Goal: Task Accomplishment & Management: Use online tool/utility

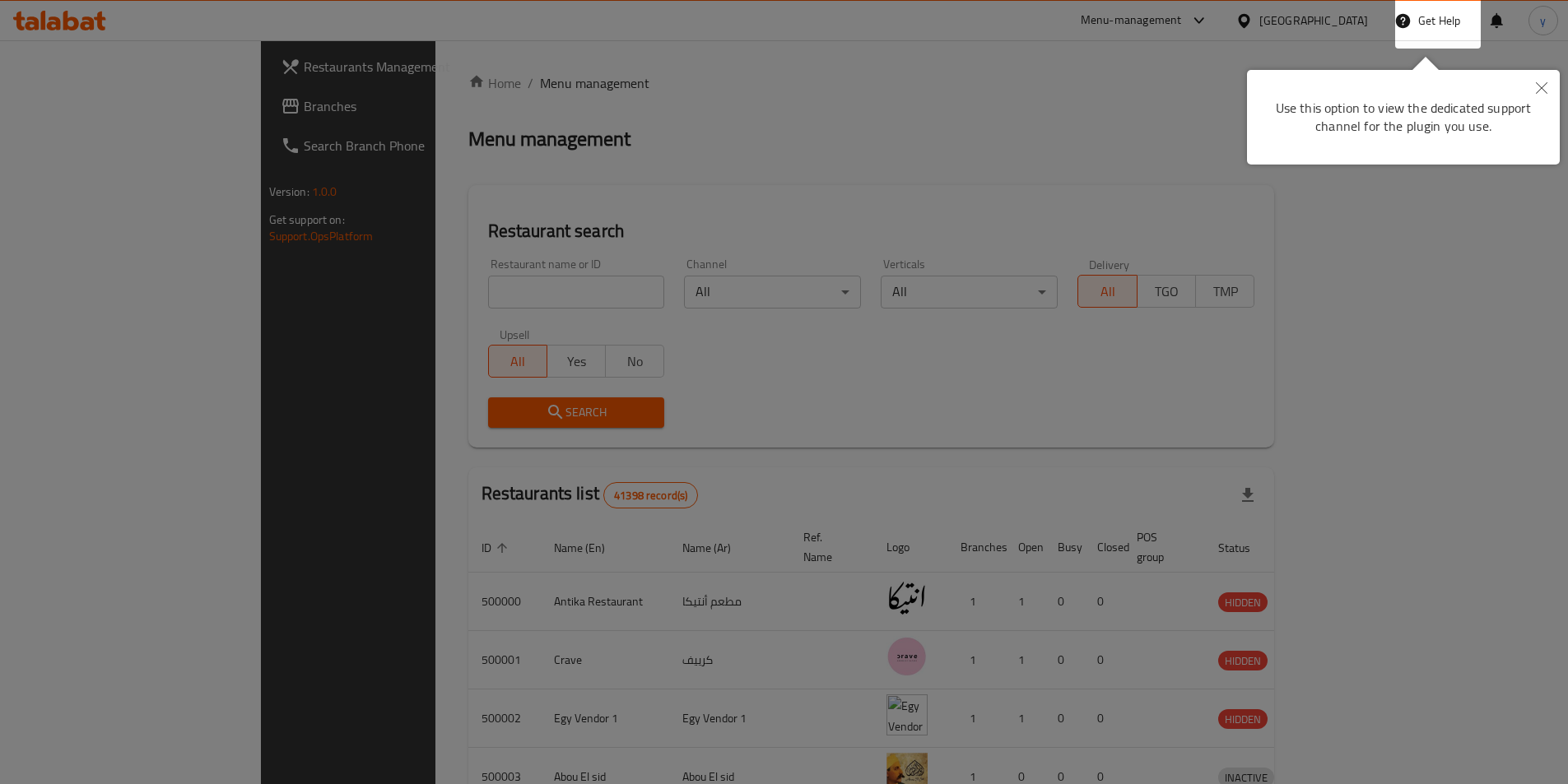
click at [1111, 236] on div at bounding box center [784, 392] width 1568 height 784
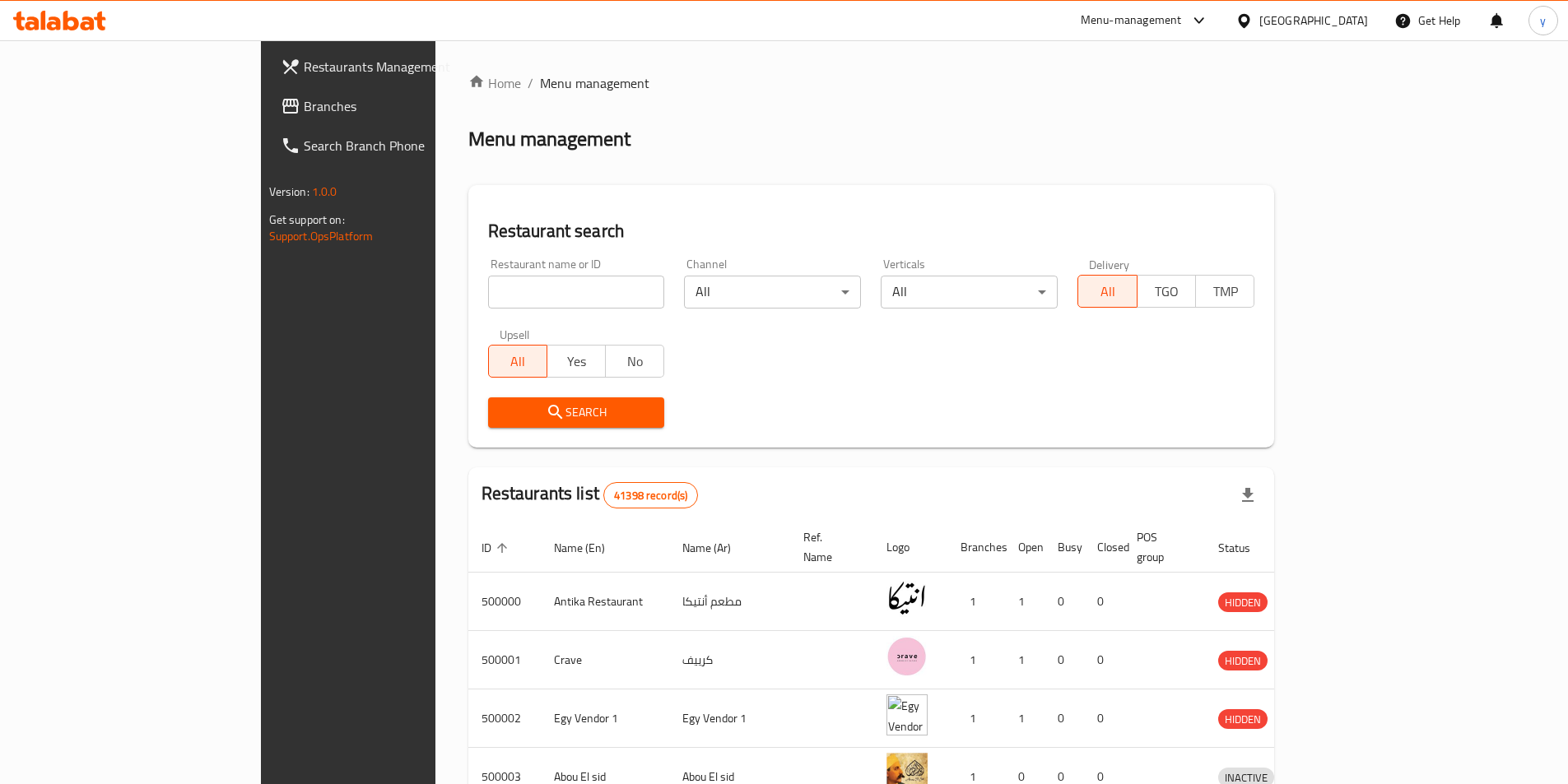
click at [1253, 17] on icon at bounding box center [1244, 20] width 18 height 18
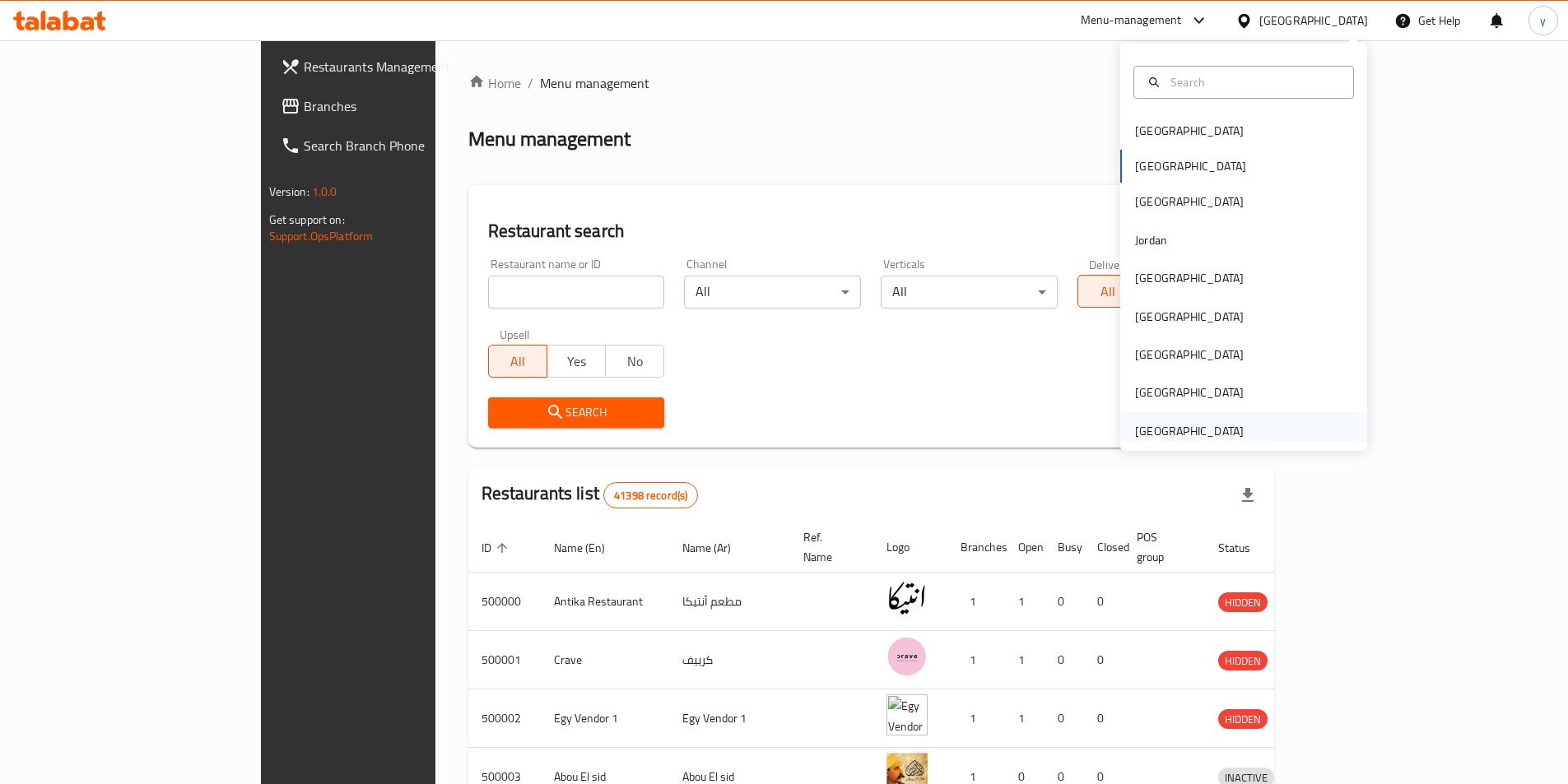
click at [1224, 431] on div "[GEOGRAPHIC_DATA]" at bounding box center [1189, 430] width 109 height 18
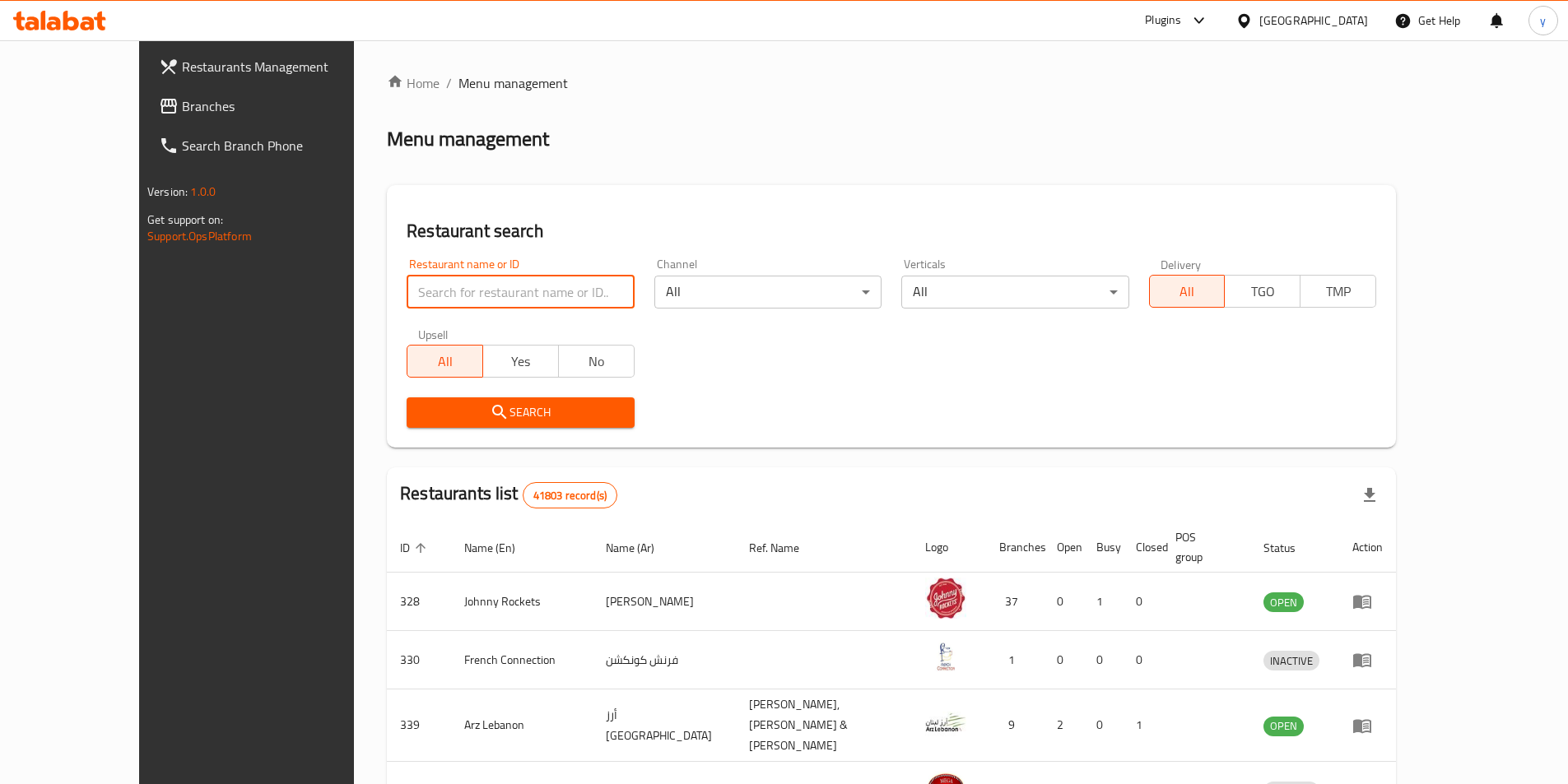
click at [466, 297] on input "search" at bounding box center [520, 292] width 227 height 33
paste input "779782"
type input "779782"
click at [485, 428] on div "Search" at bounding box center [520, 412] width 247 height 50
click at [493, 420] on span "Search" at bounding box center [520, 412] width 201 height 20
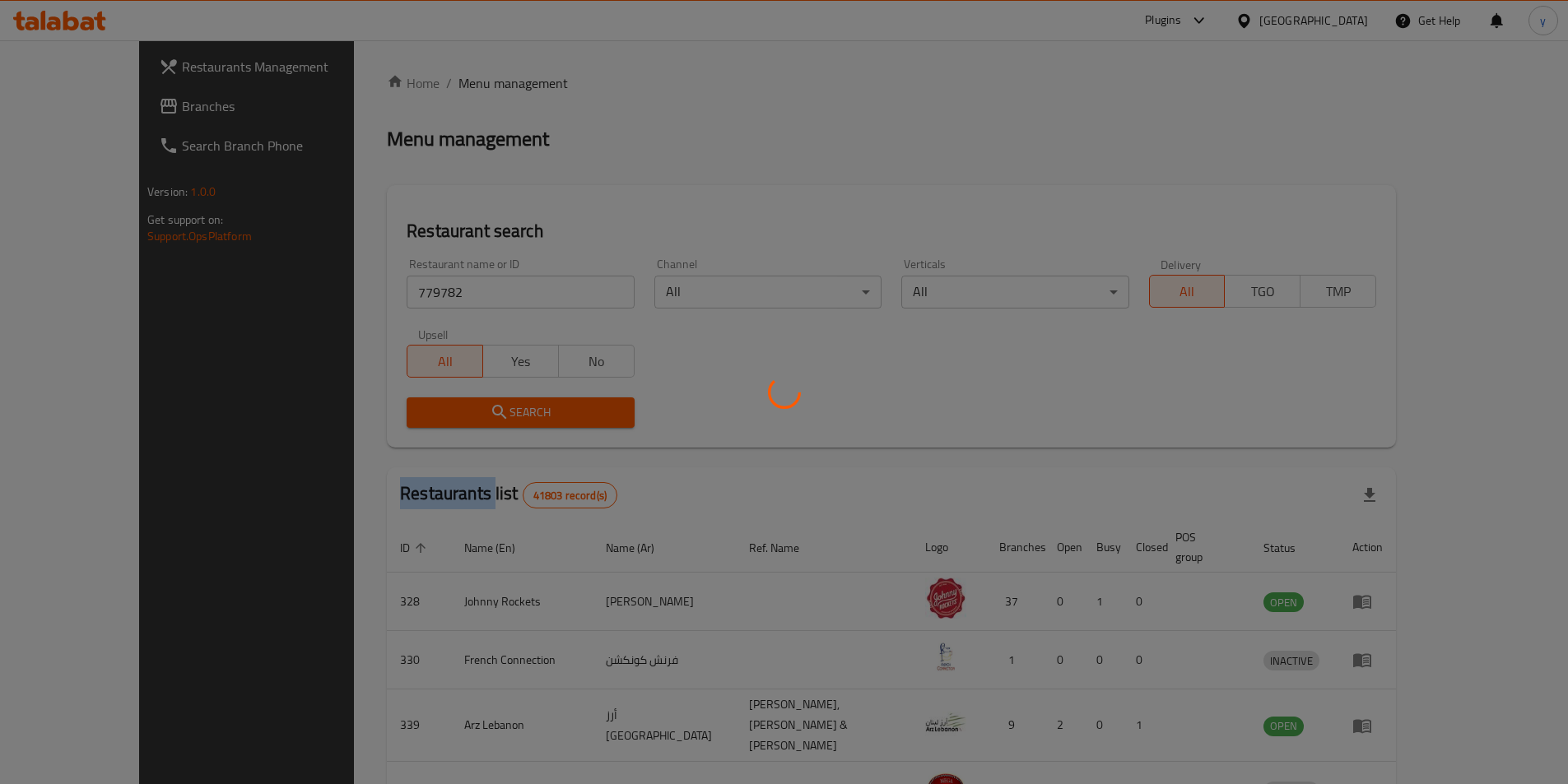
click at [493, 420] on div at bounding box center [784, 392] width 1568 height 784
click at [933, 417] on div at bounding box center [784, 392] width 1568 height 784
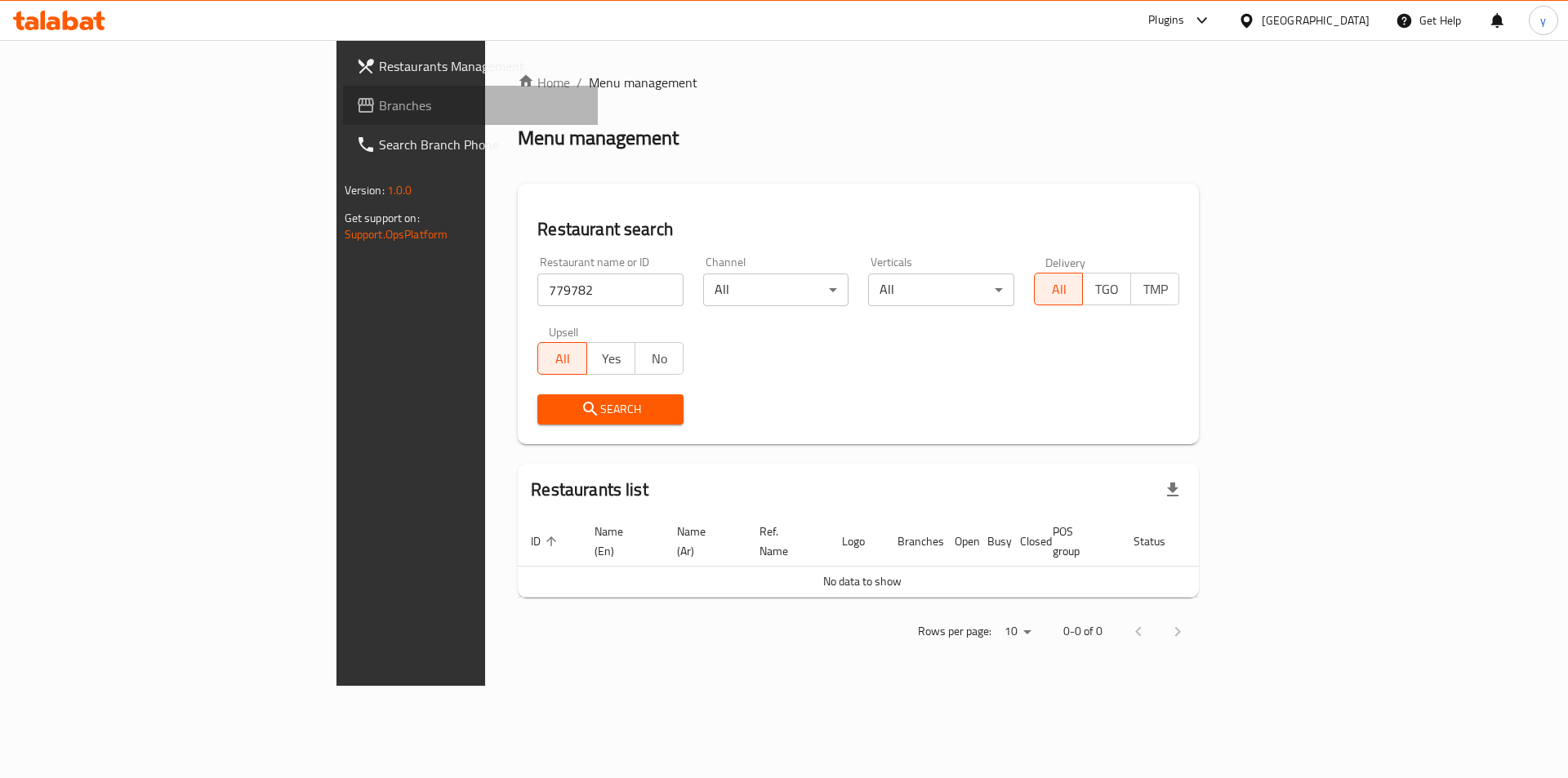
click at [379, 106] on span "Branches" at bounding box center [482, 105] width 207 height 19
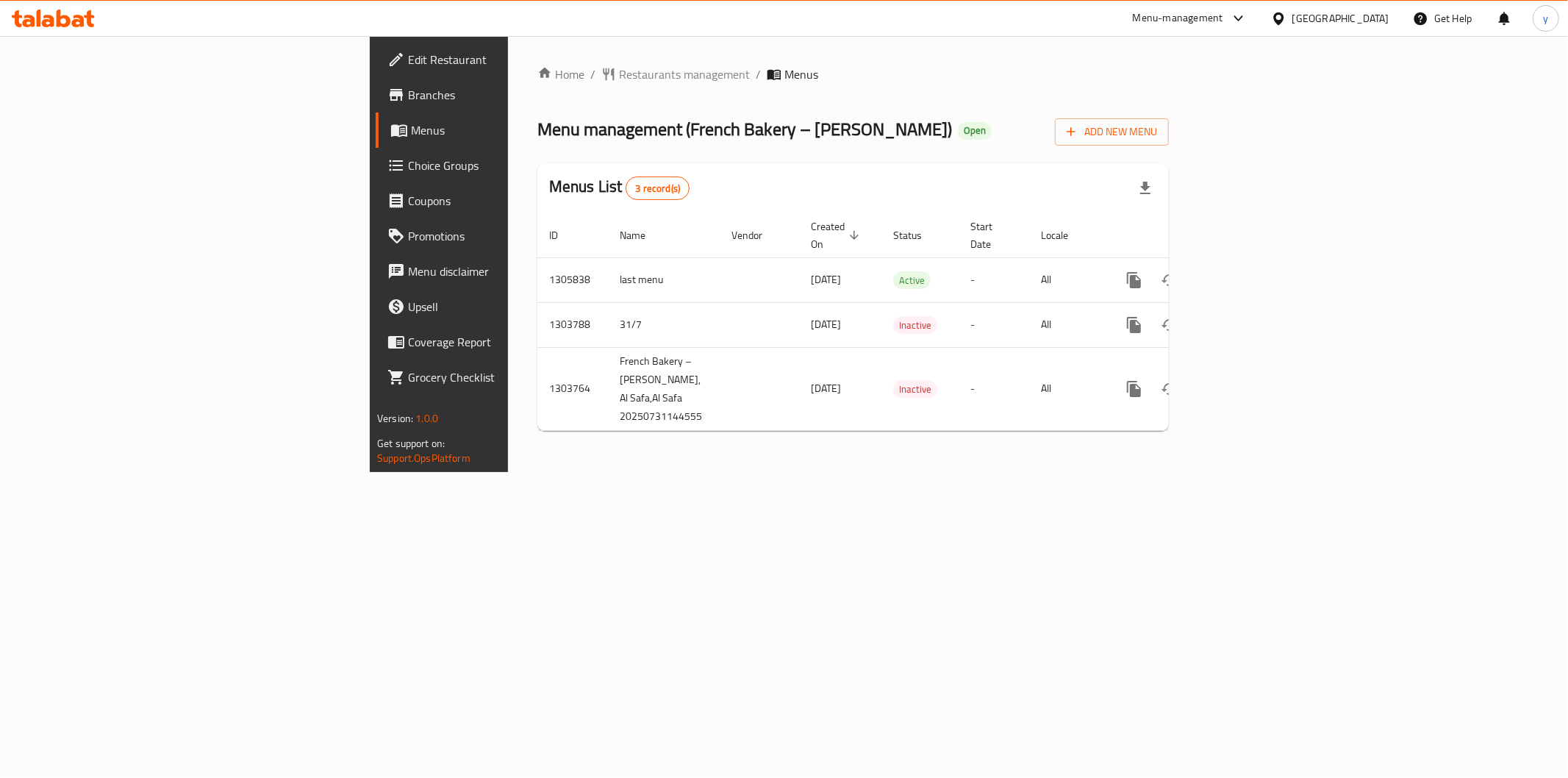
click at [564, 459] on div "Home / Restaurants management / Menus Menu management ( French Bakery – Nourish…" at bounding box center [852, 253] width 690 height 436
click at [408, 53] on span "Edit Restaurant" at bounding box center [513, 59] width 212 height 17
click at [883, 472] on div "Home / Restaurants management / Menus Menu management ( French Bakery – Nourish…" at bounding box center [852, 253] width 690 height 436
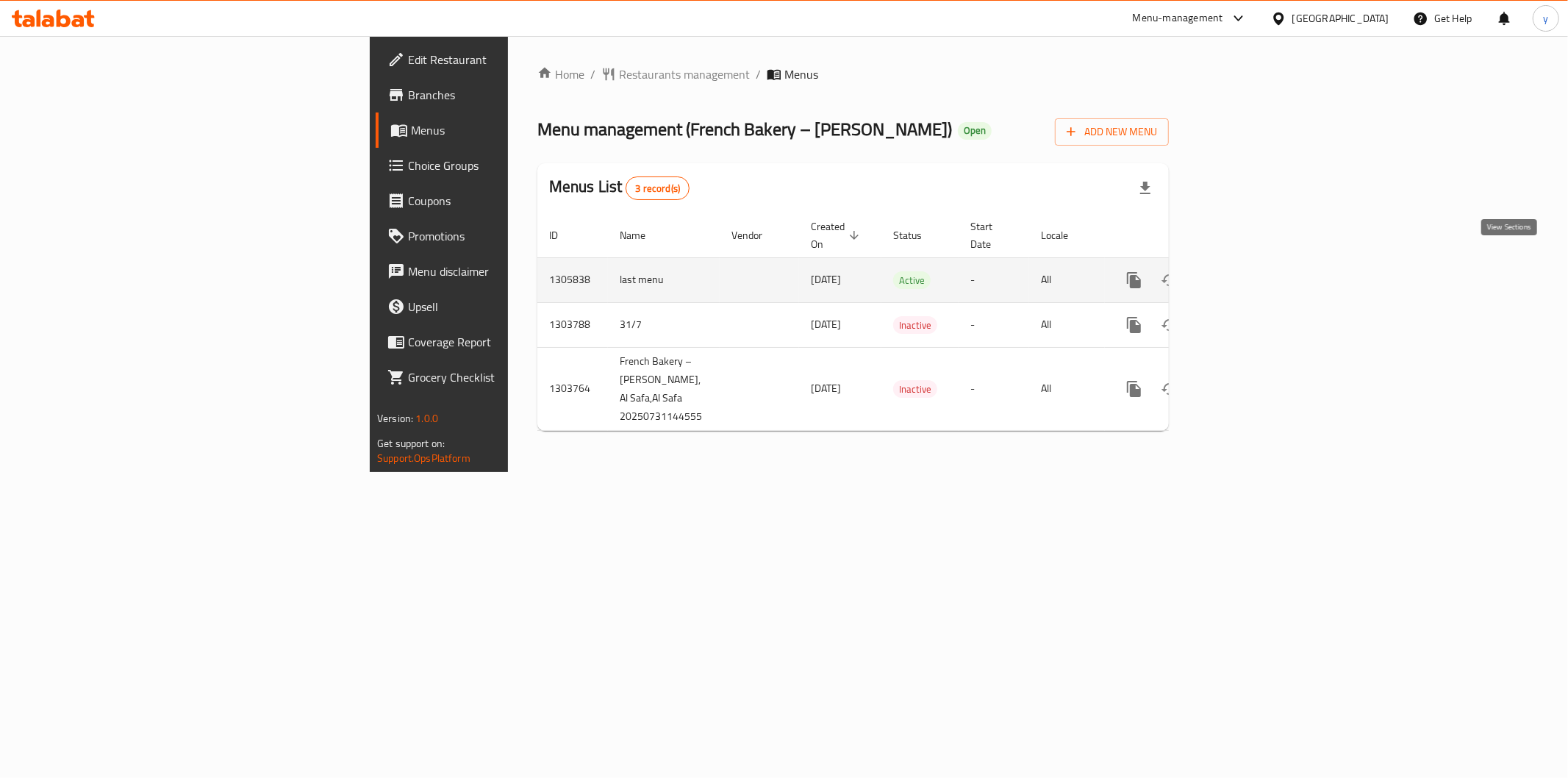
click at [1258, 263] on link "enhanced table" at bounding box center [1240, 280] width 36 height 36
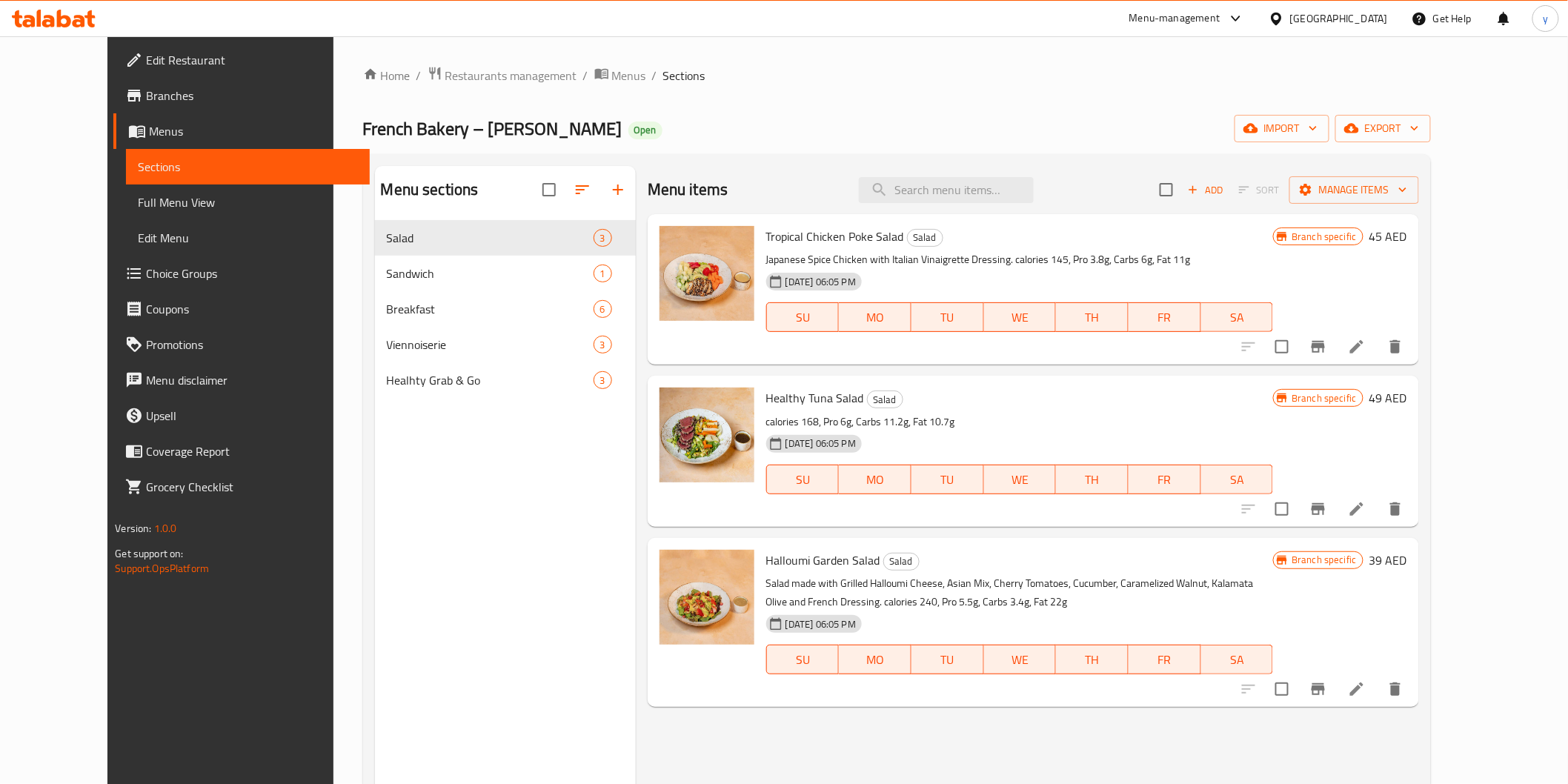
click at [146, 100] on span "Branches" at bounding box center [251, 95] width 211 height 18
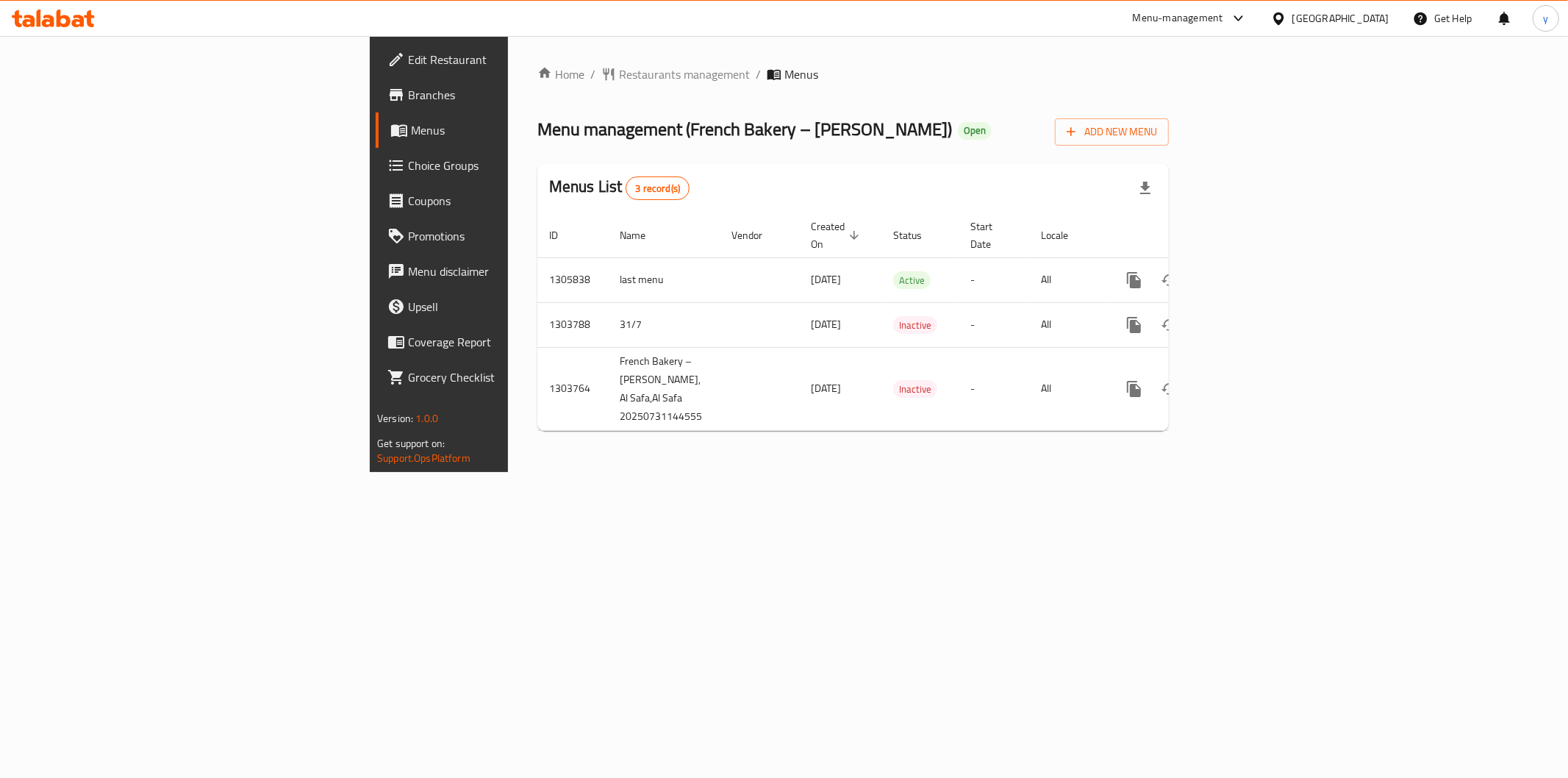
click at [375, 139] on link "Menus" at bounding box center [503, 130] width 256 height 36
click at [375, 109] on link "Branches" at bounding box center [503, 95] width 256 height 36
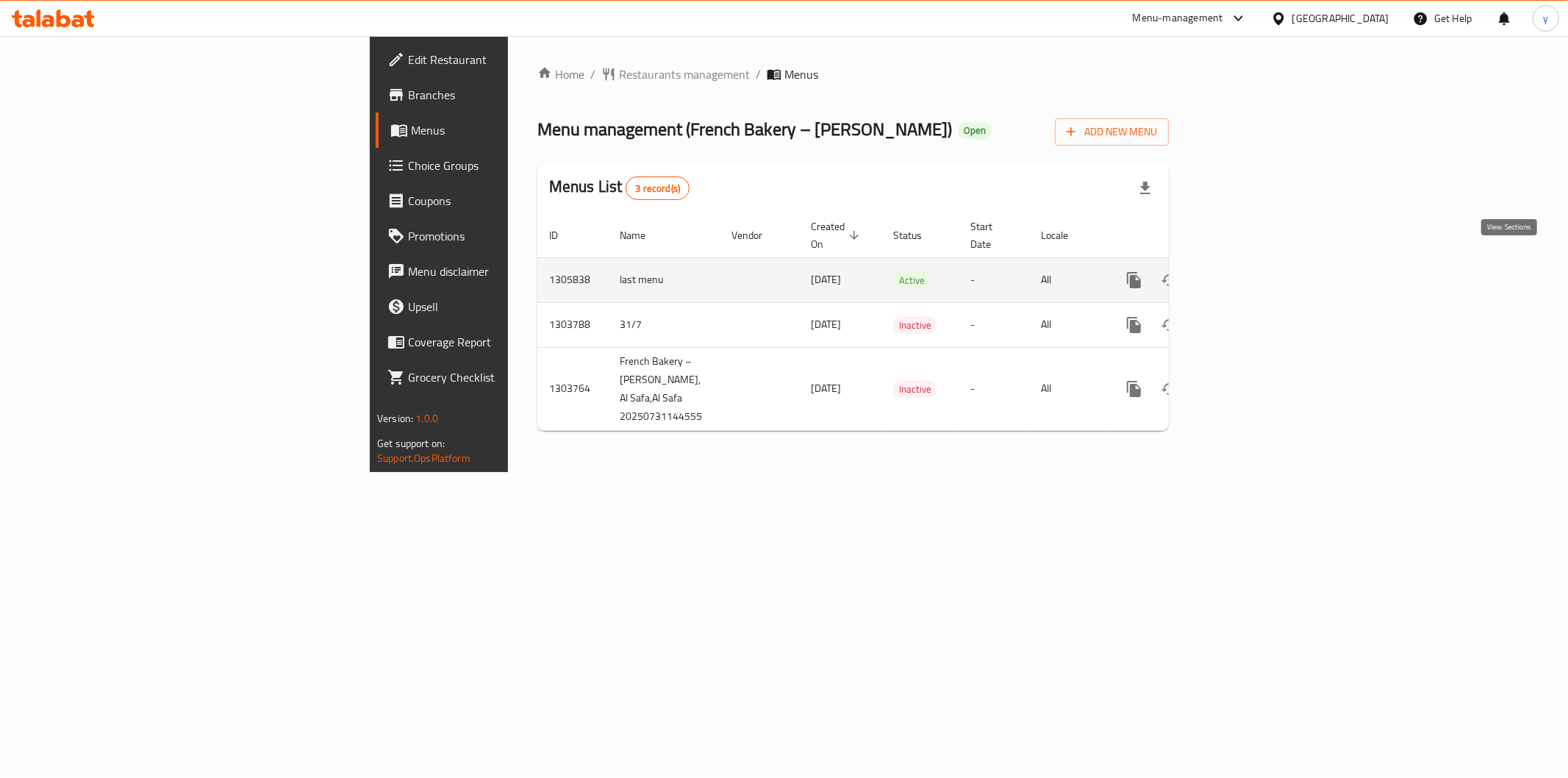
click at [1247, 273] on icon "enhanced table" at bounding box center [1240, 280] width 13 height 13
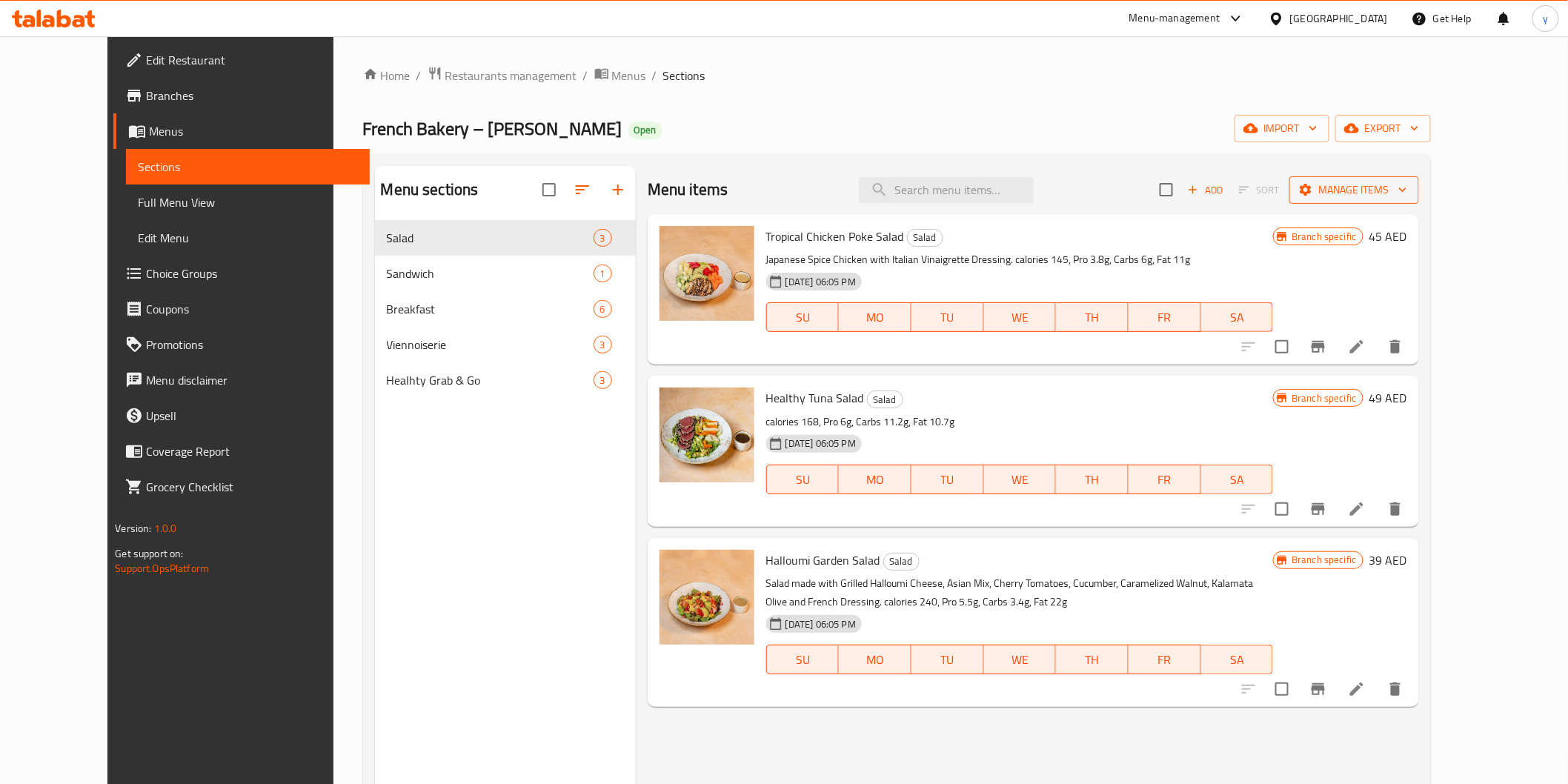
click at [1407, 198] on span "Manage items" at bounding box center [1354, 190] width 106 height 18
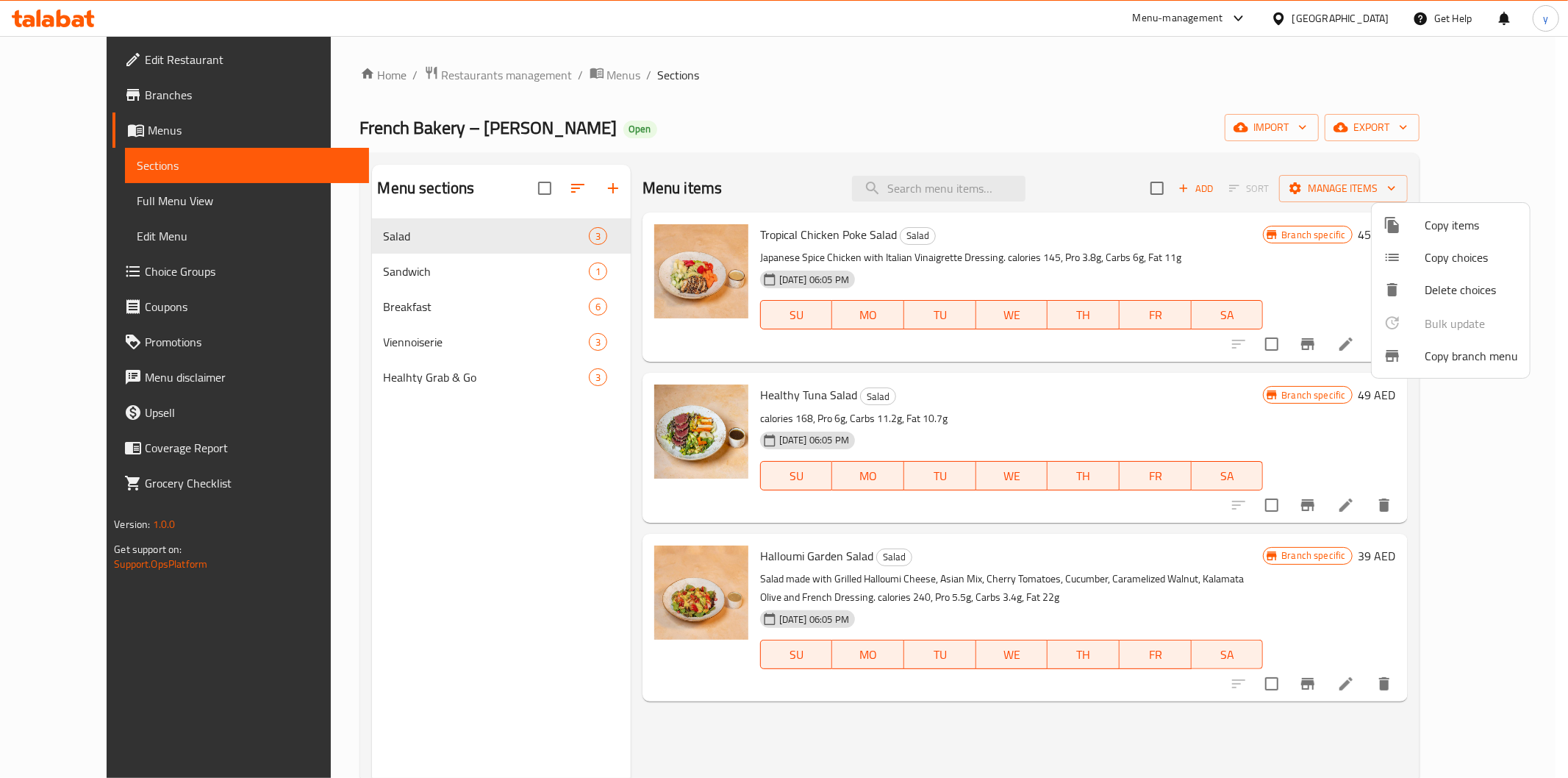
click at [1453, 222] on span "Copy items" at bounding box center [1471, 224] width 93 height 17
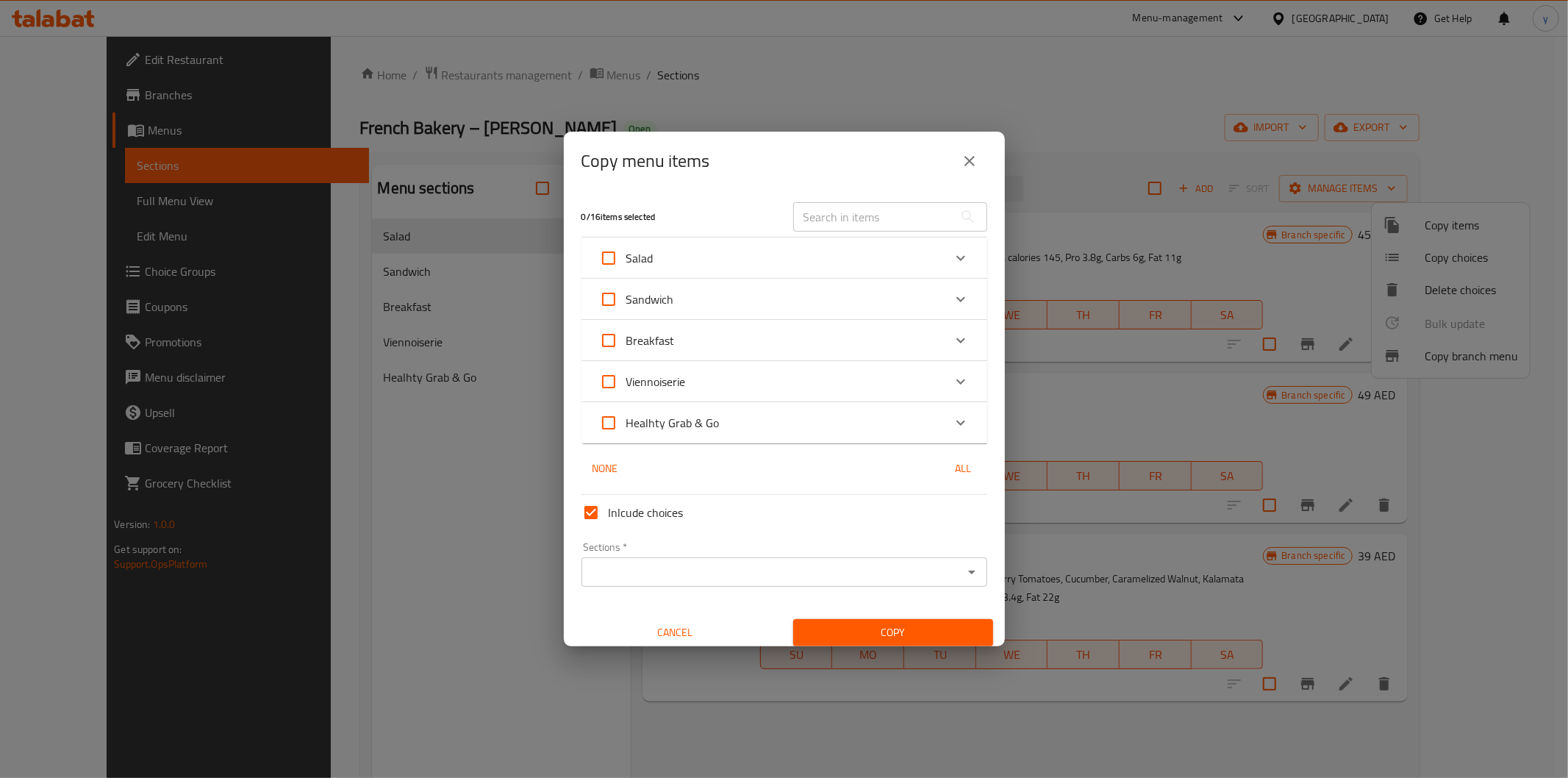
click at [960, 169] on button "close" at bounding box center [970, 161] width 36 height 36
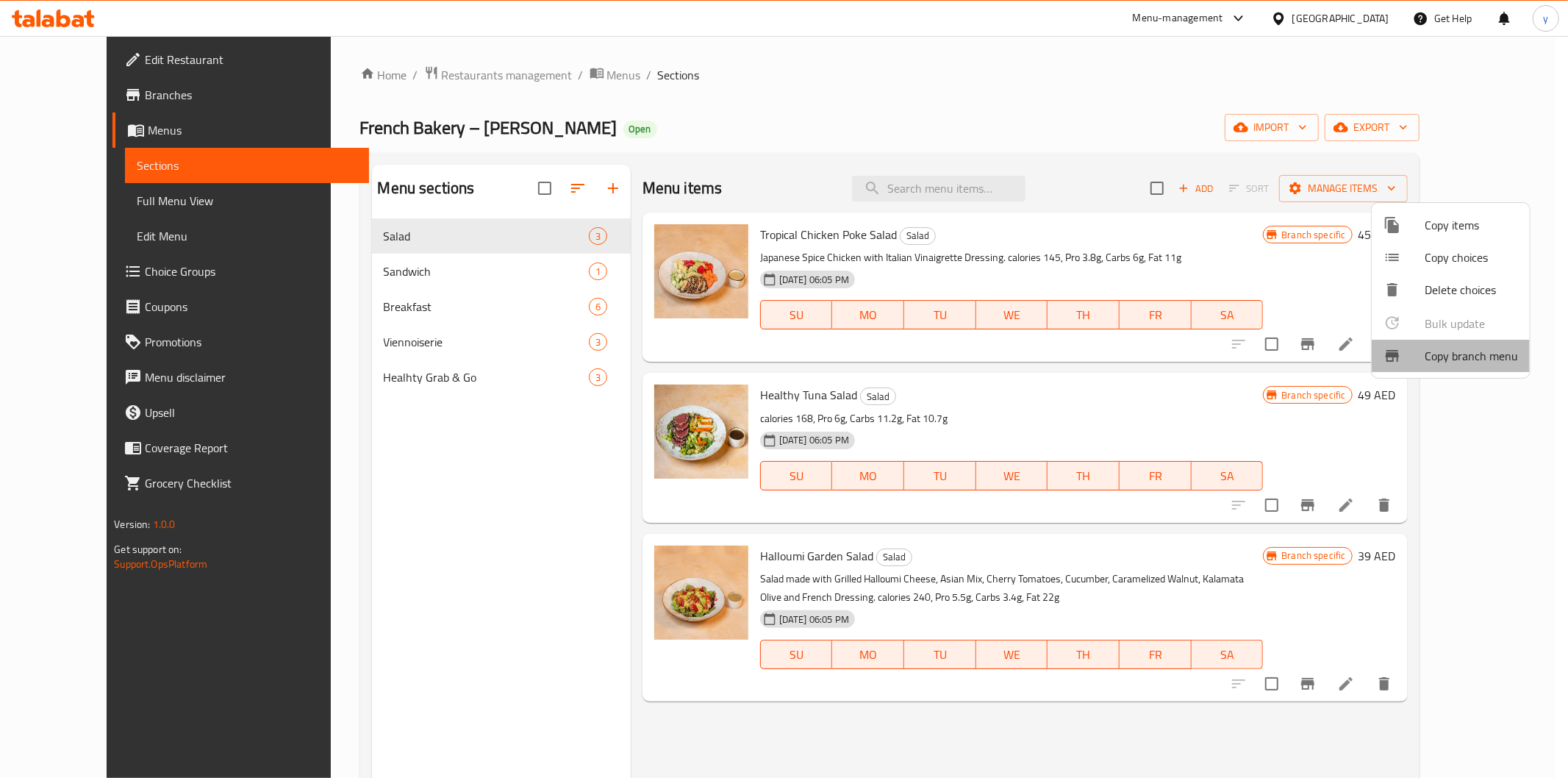
click at [1470, 350] on span "Copy branch menu" at bounding box center [1471, 355] width 93 height 17
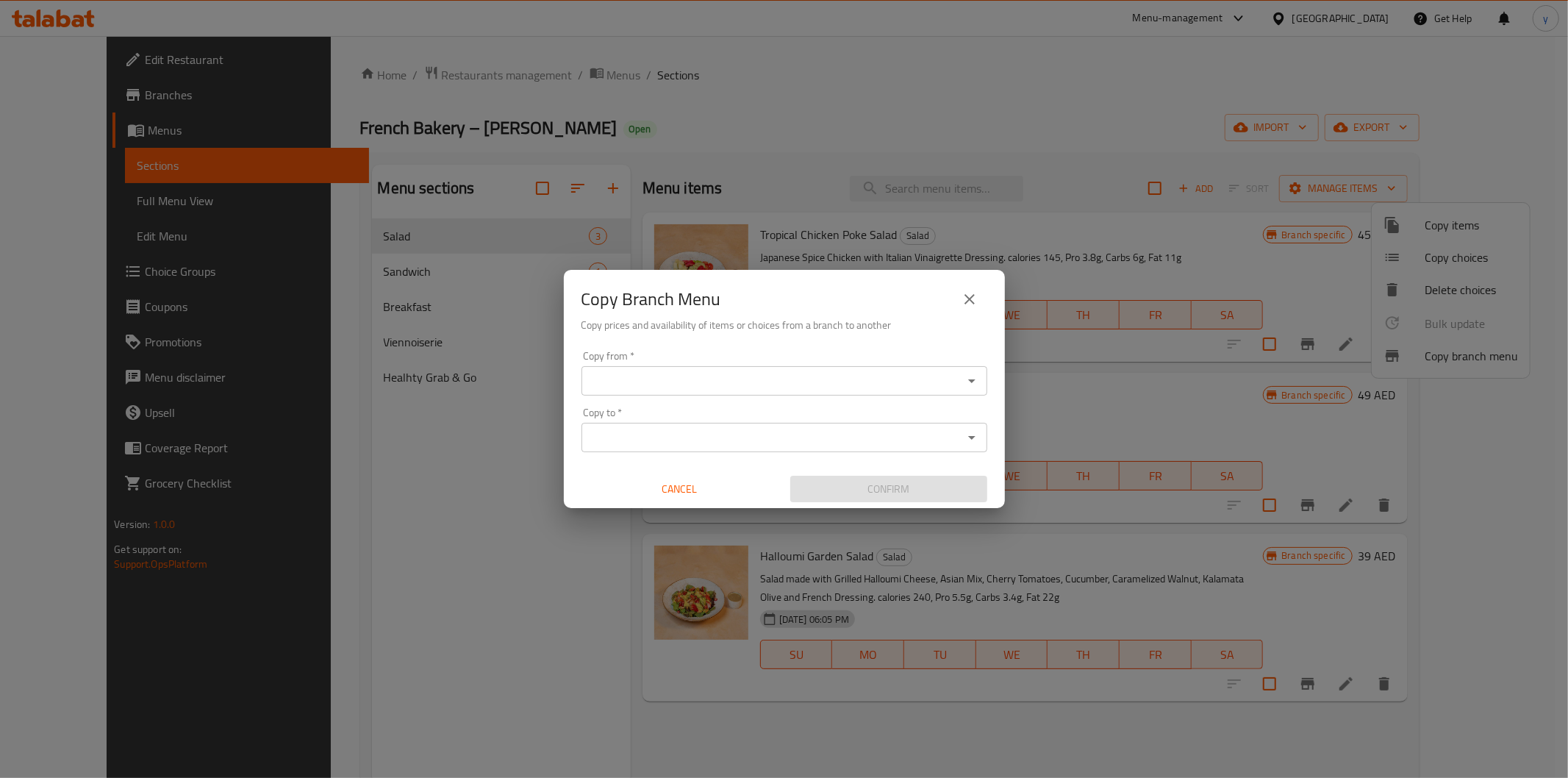
click at [848, 378] on input "Copy from   *" at bounding box center [772, 380] width 373 height 21
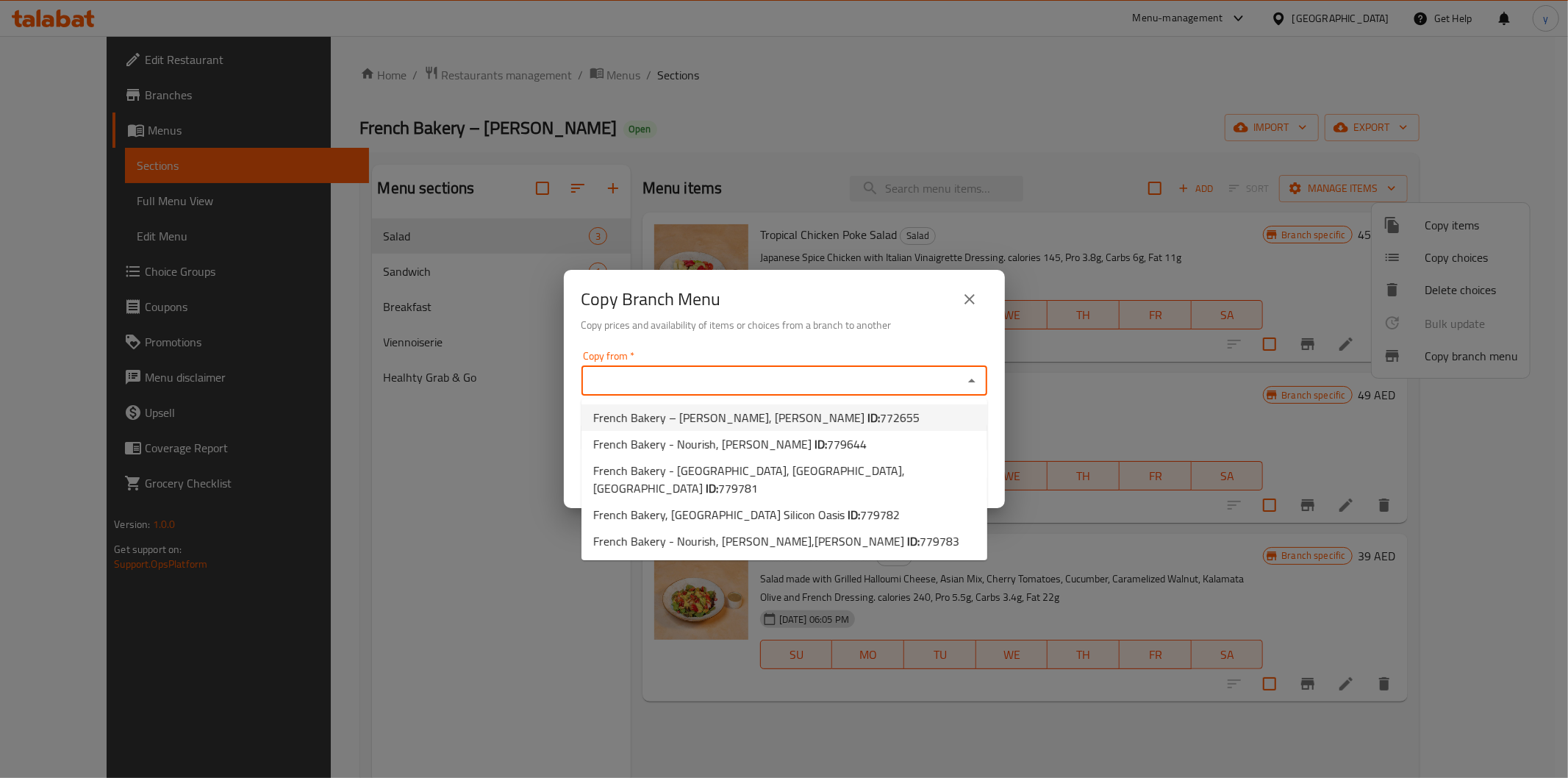
click at [849, 416] on li "French Bakery – Nourish, Meadows ID: 772655" at bounding box center [784, 418] width 406 height 27
type input "French Bakery – Nourish, Meadows"
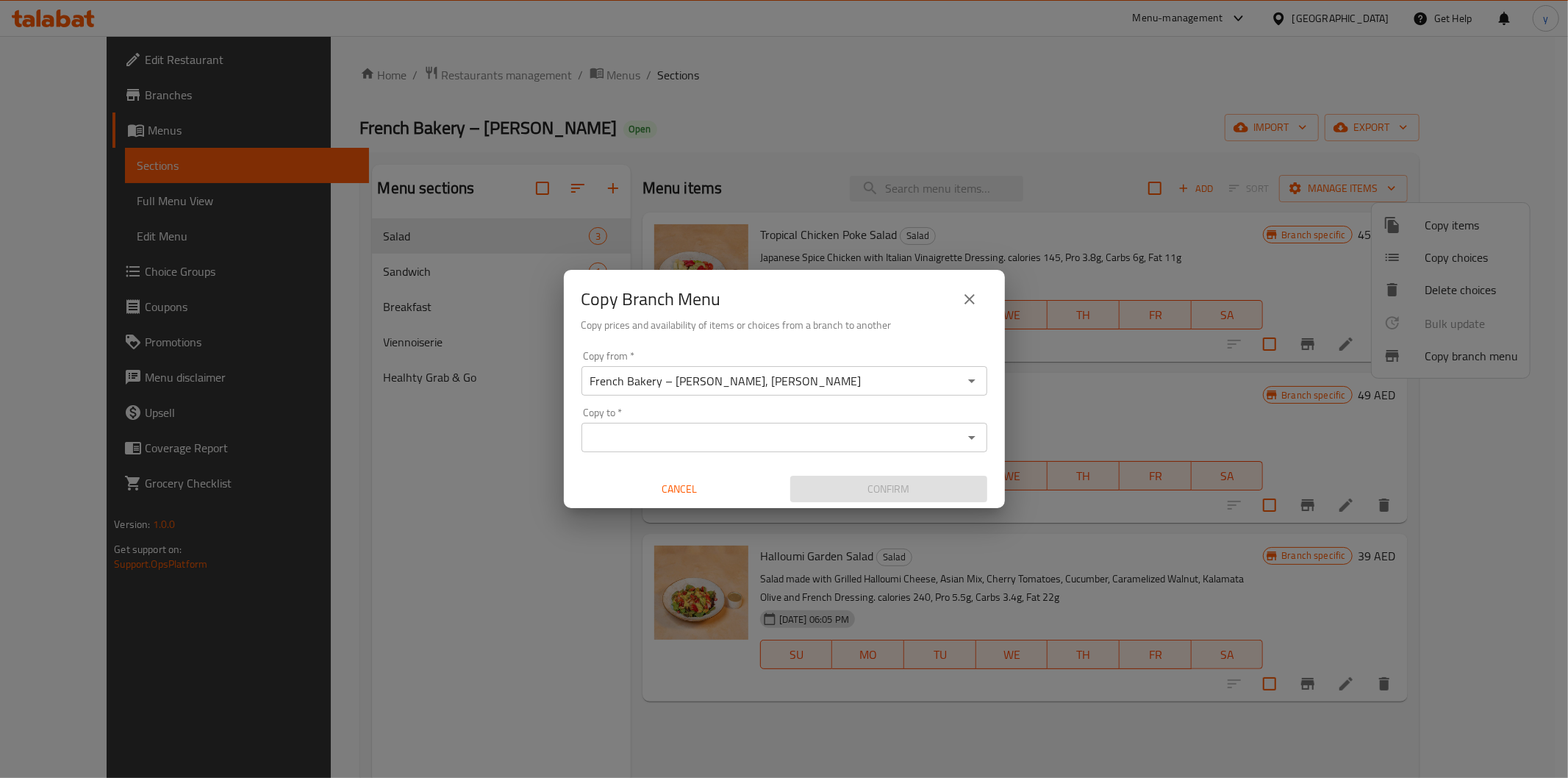
click at [851, 450] on div "Copy to *" at bounding box center [784, 437] width 406 height 29
click at [963, 438] on icon "Open" at bounding box center [971, 437] width 17 height 17
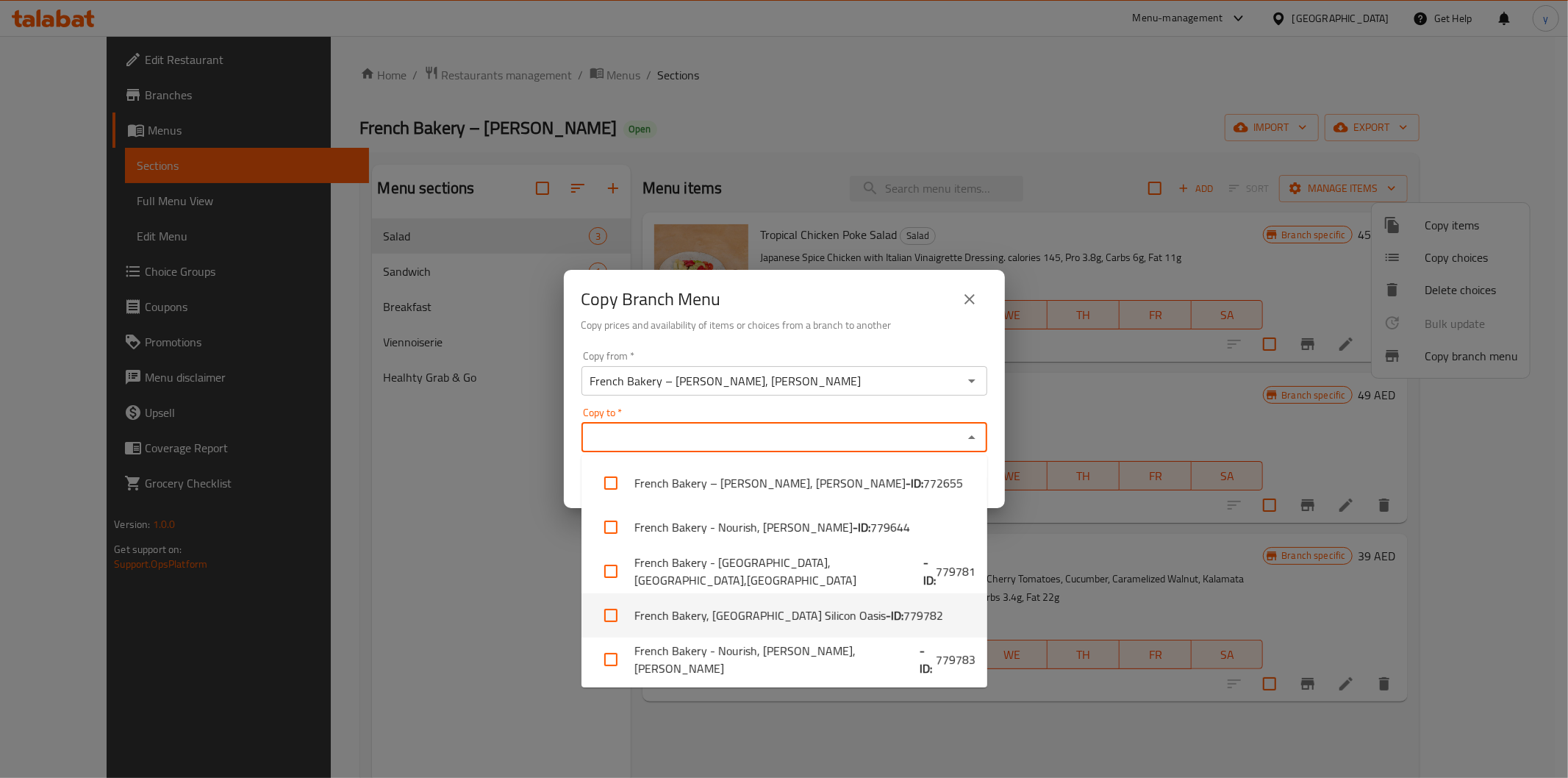
click at [916, 616] on li "French Bakery, Dubai Silicon Oasis - ID: 779782" at bounding box center [784, 615] width 406 height 44
checkbox input "true"
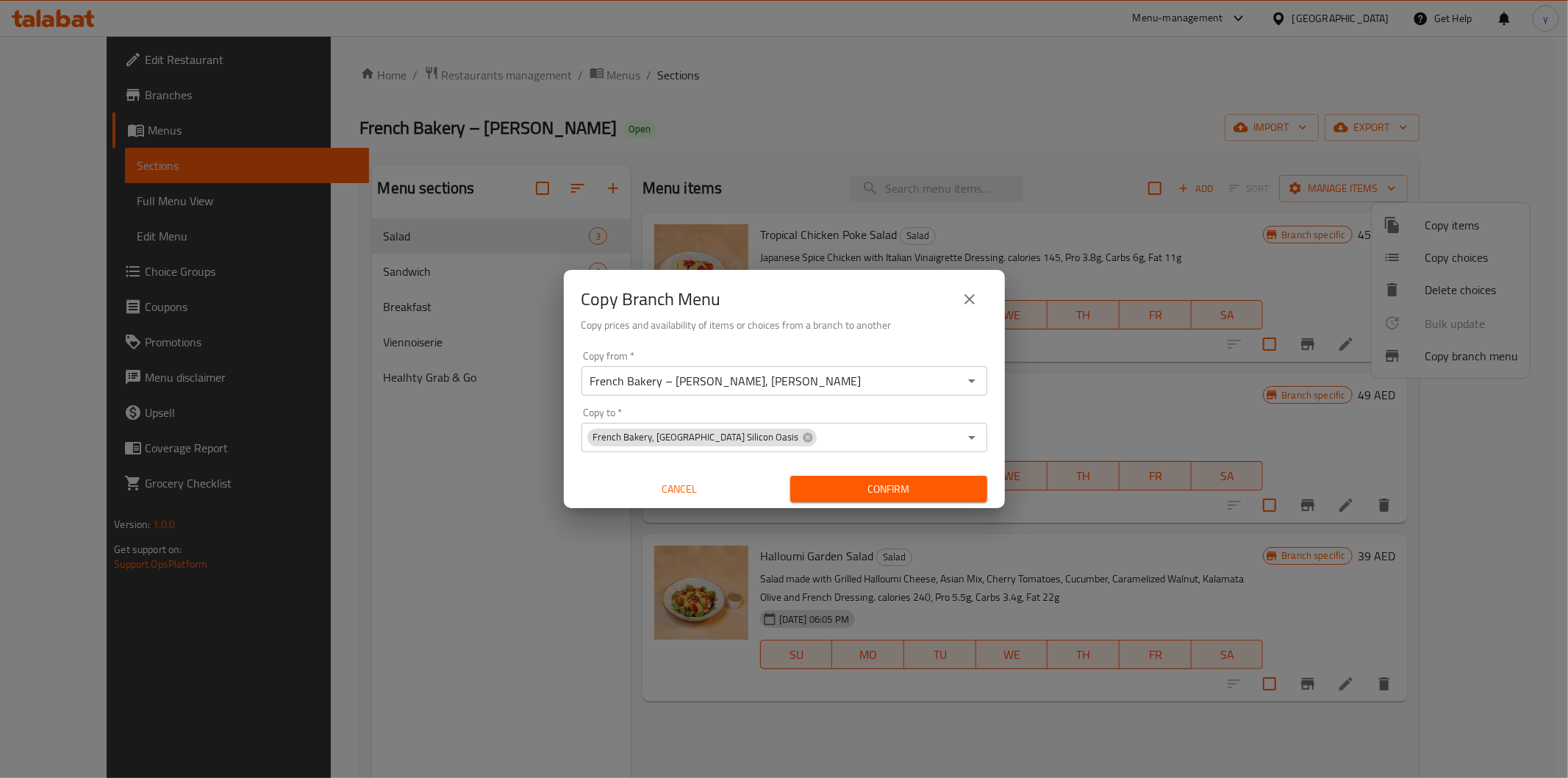
click at [908, 341] on div "Copy Branch Menu Copy prices and availability of items or choices from a branch…" at bounding box center [784, 307] width 441 height 75
click at [857, 490] on span "Confirm" at bounding box center [888, 489] width 173 height 18
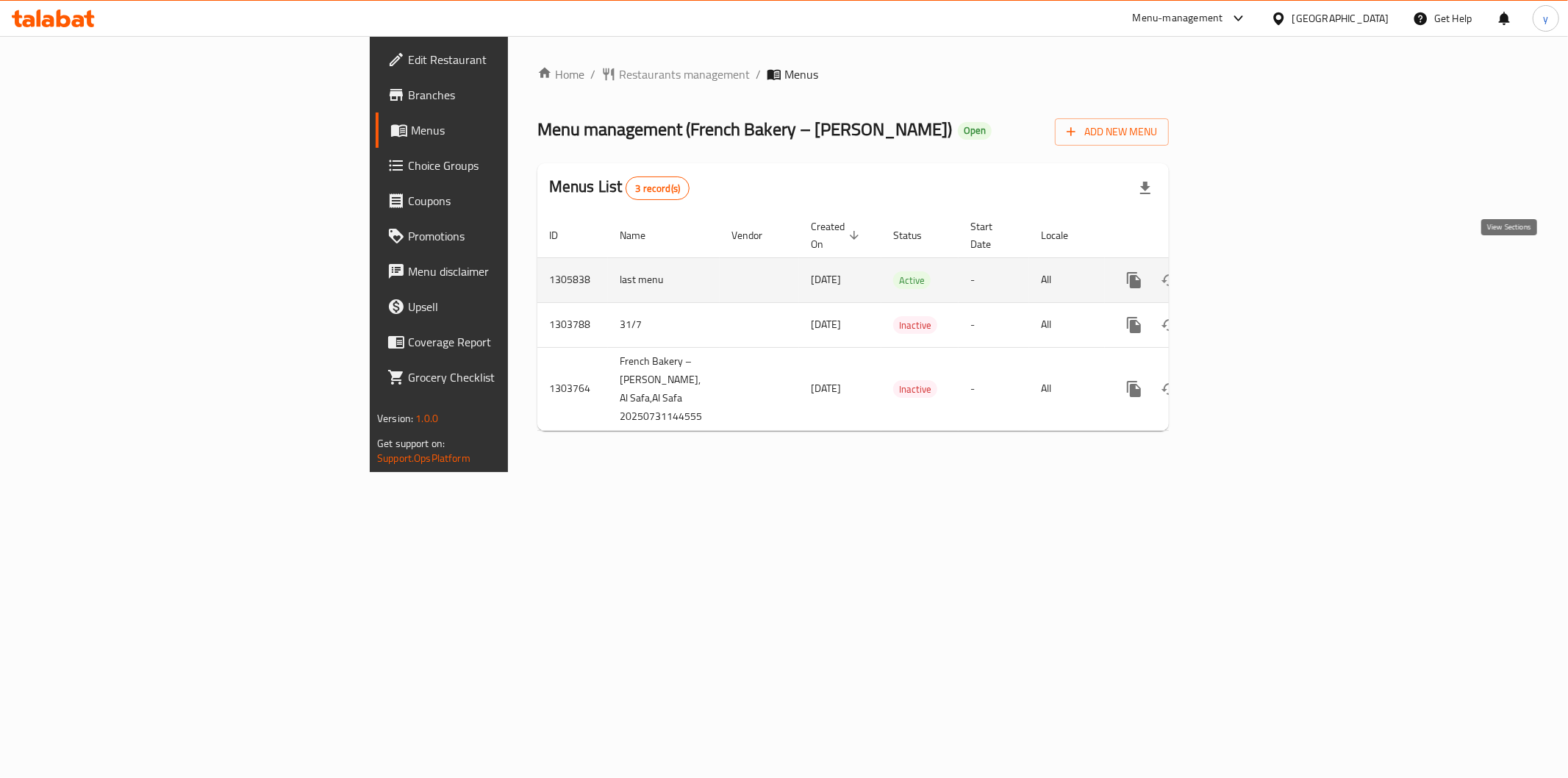
click at [1258, 265] on link "enhanced table" at bounding box center [1240, 280] width 36 height 36
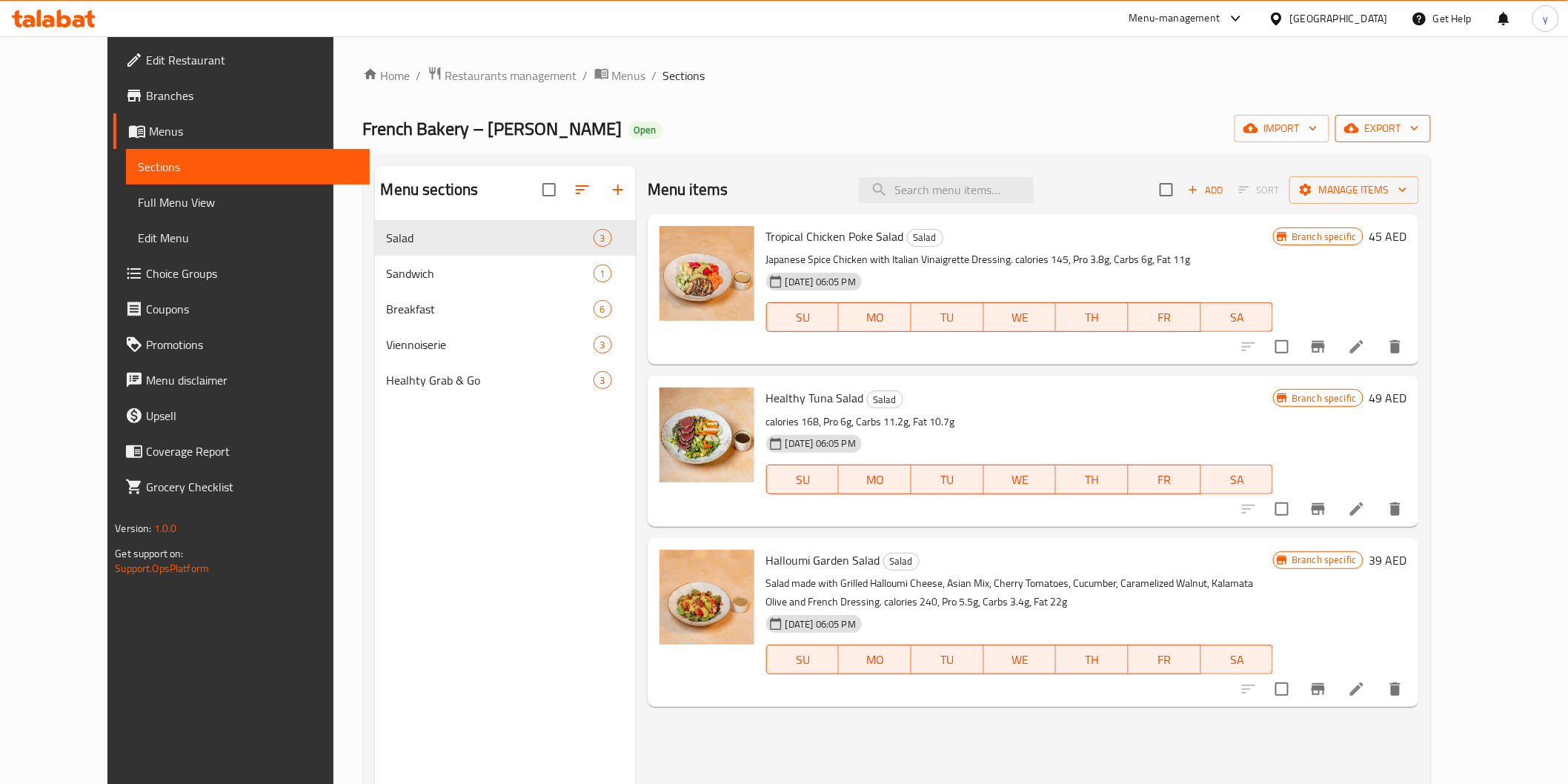
click at [1359, 128] on icon "button" at bounding box center [1351, 129] width 15 height 10
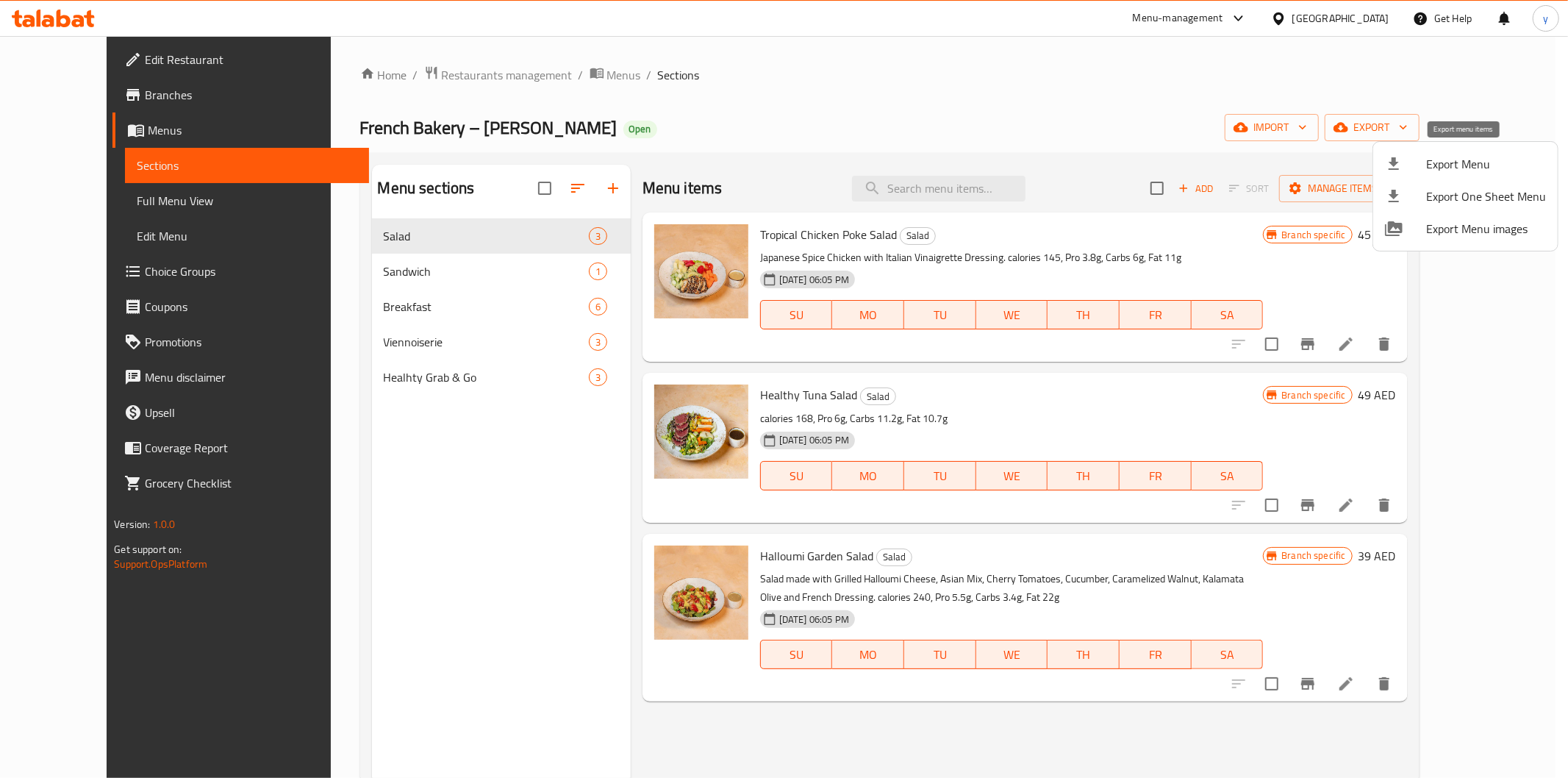
click at [1428, 160] on span "Export Menu" at bounding box center [1486, 164] width 120 height 17
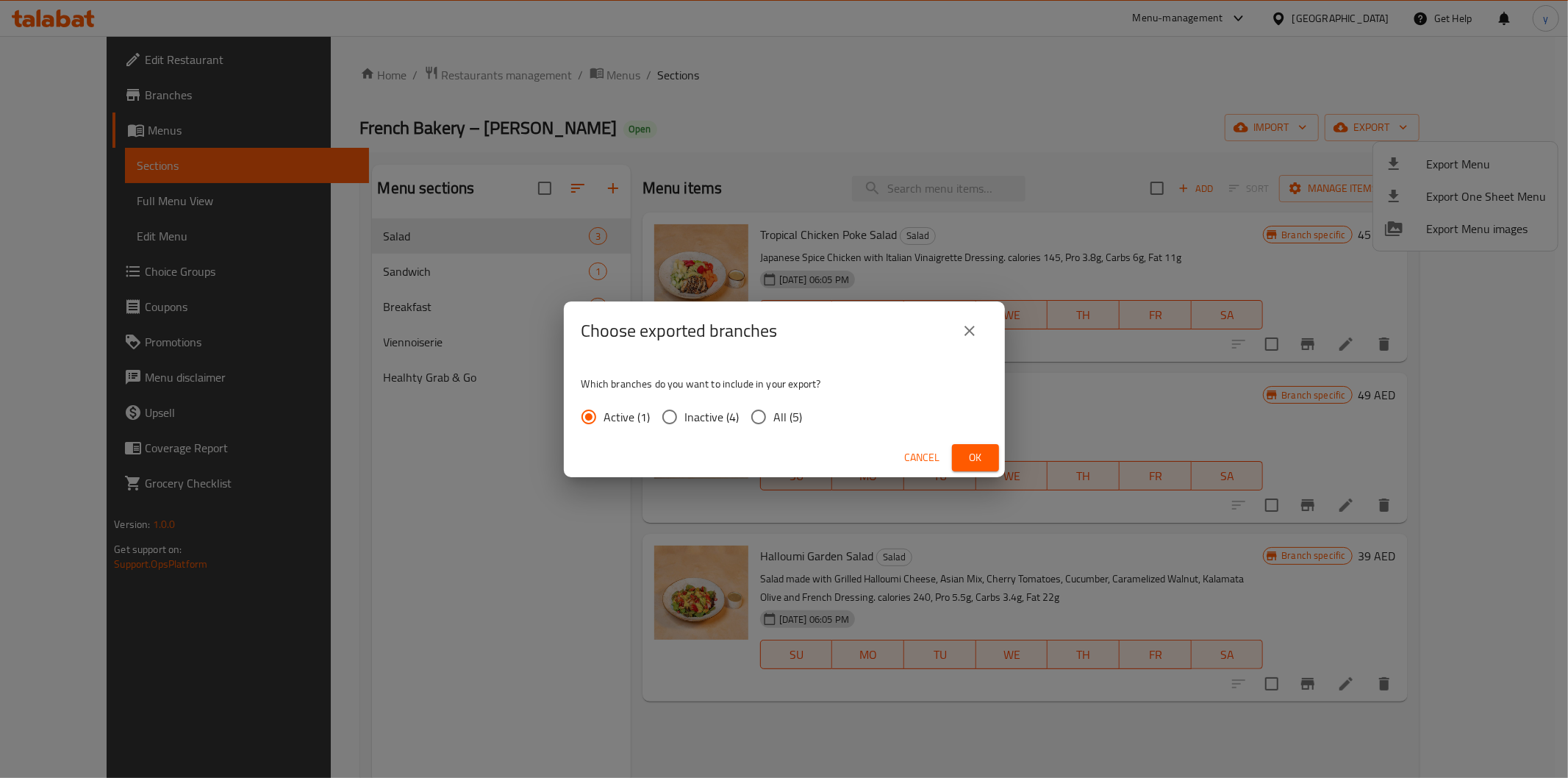
click at [805, 419] on div "Active (1) Inactive (4) All (5)" at bounding box center [697, 416] width 233 height 31
click at [793, 414] on span "All (5)" at bounding box center [788, 416] width 29 height 17
click at [774, 414] on input "All (5)" at bounding box center [758, 416] width 31 height 31
radio input "true"
click at [966, 453] on span "Ok" at bounding box center [975, 458] width 23 height 18
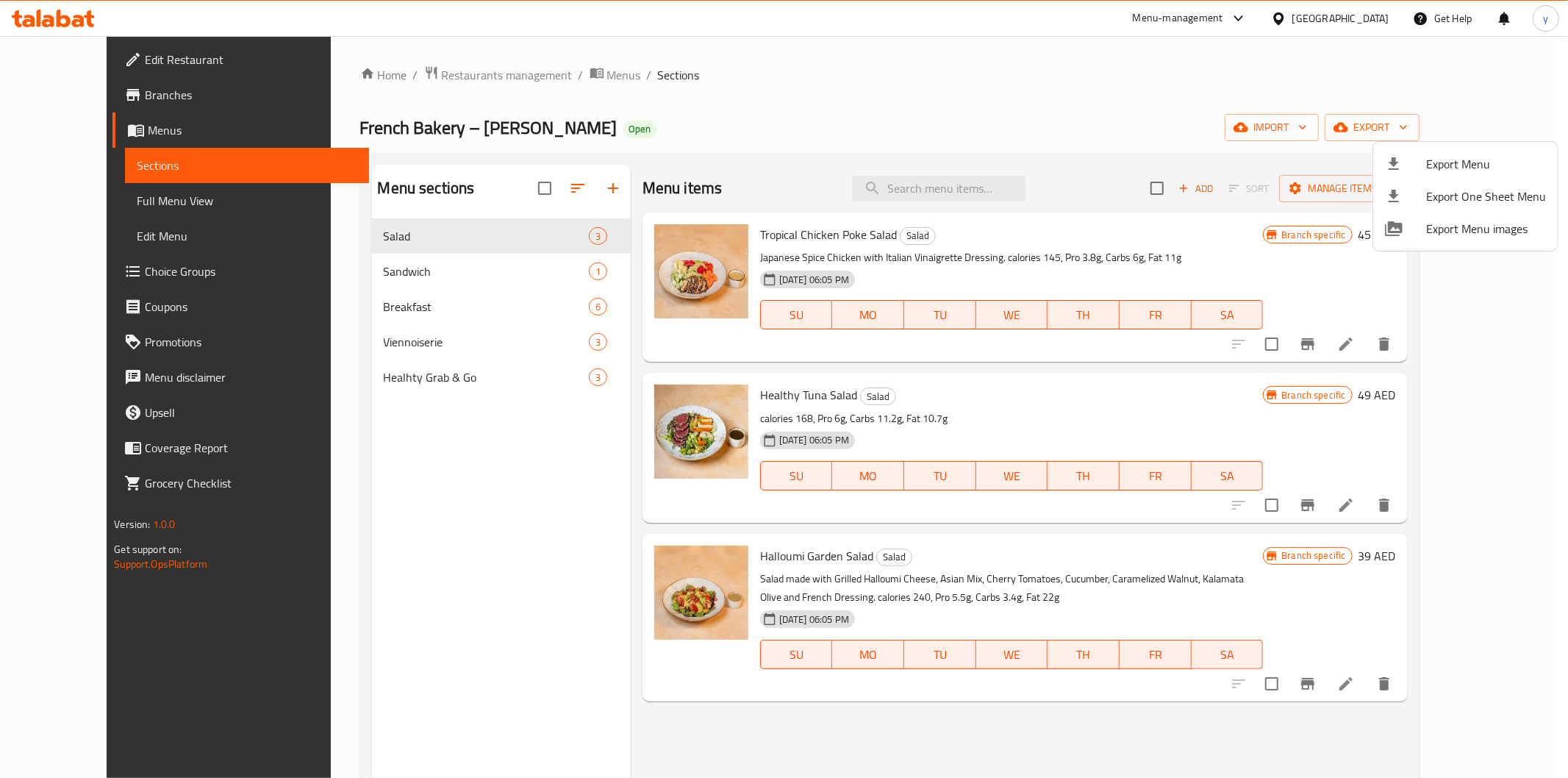
click at [80, 209] on div at bounding box center [784, 389] width 1568 height 778
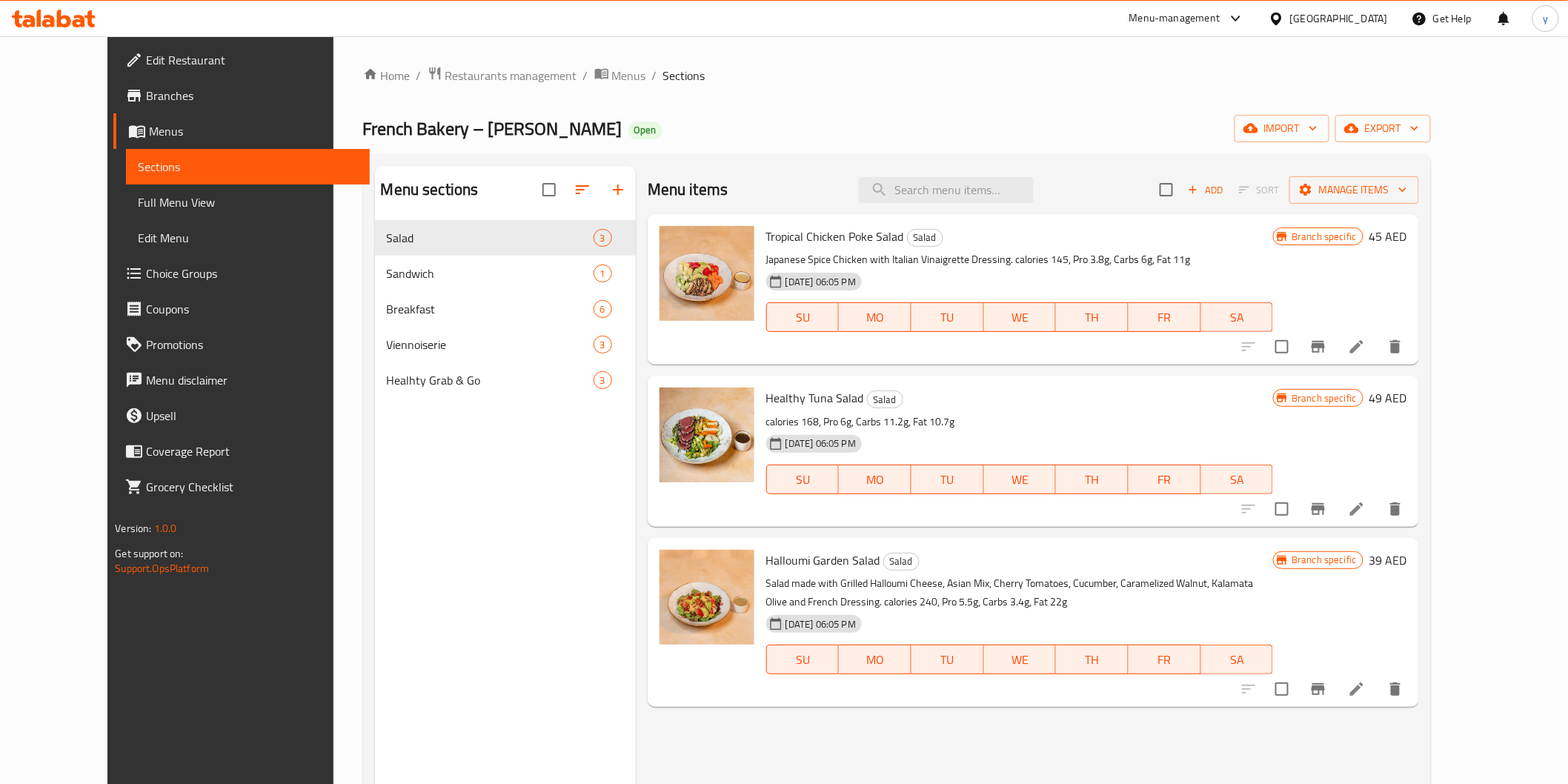
click at [138, 211] on span "Full Menu View" at bounding box center [248, 202] width 219 height 18
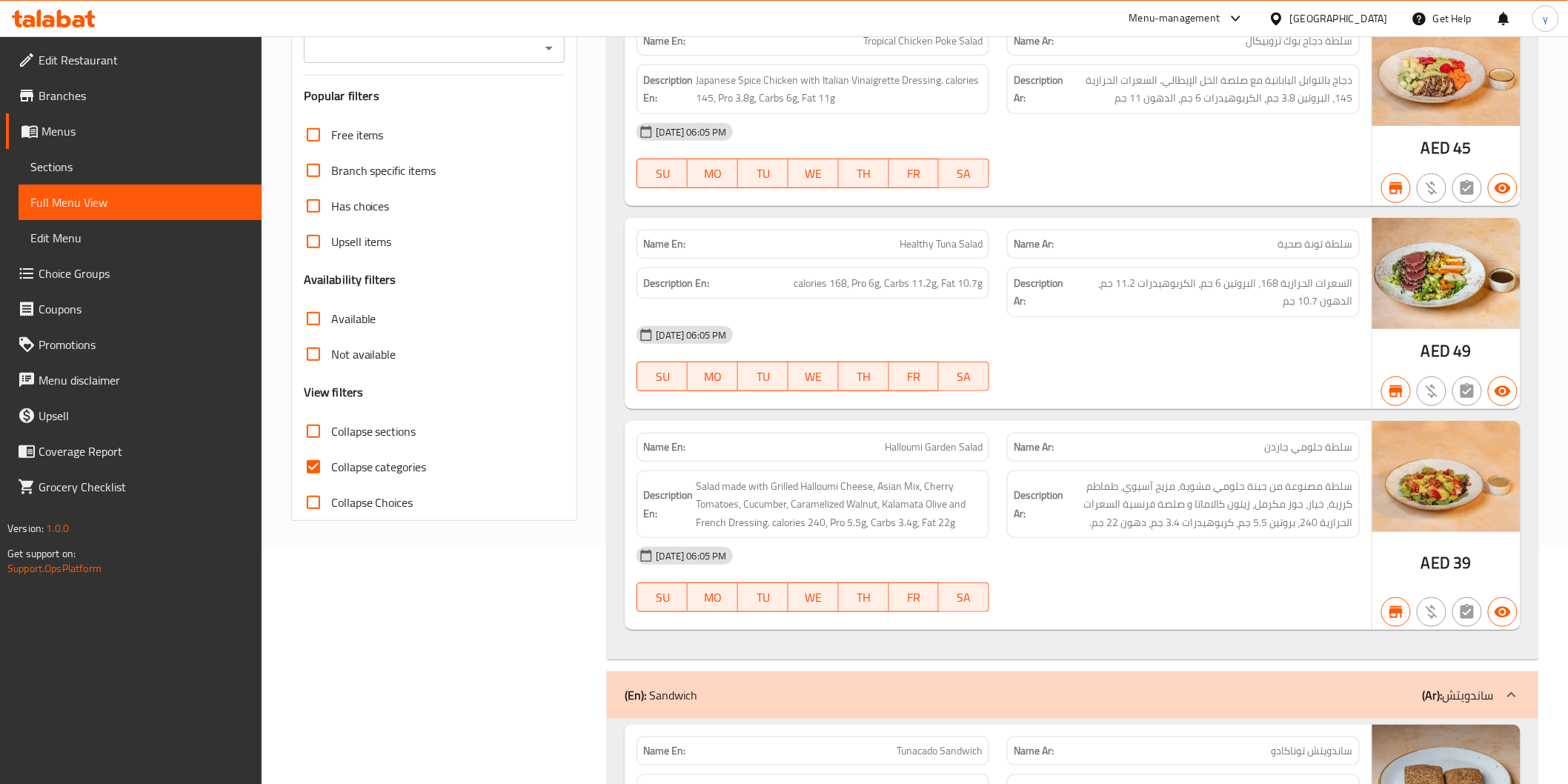
scroll to position [329, 0]
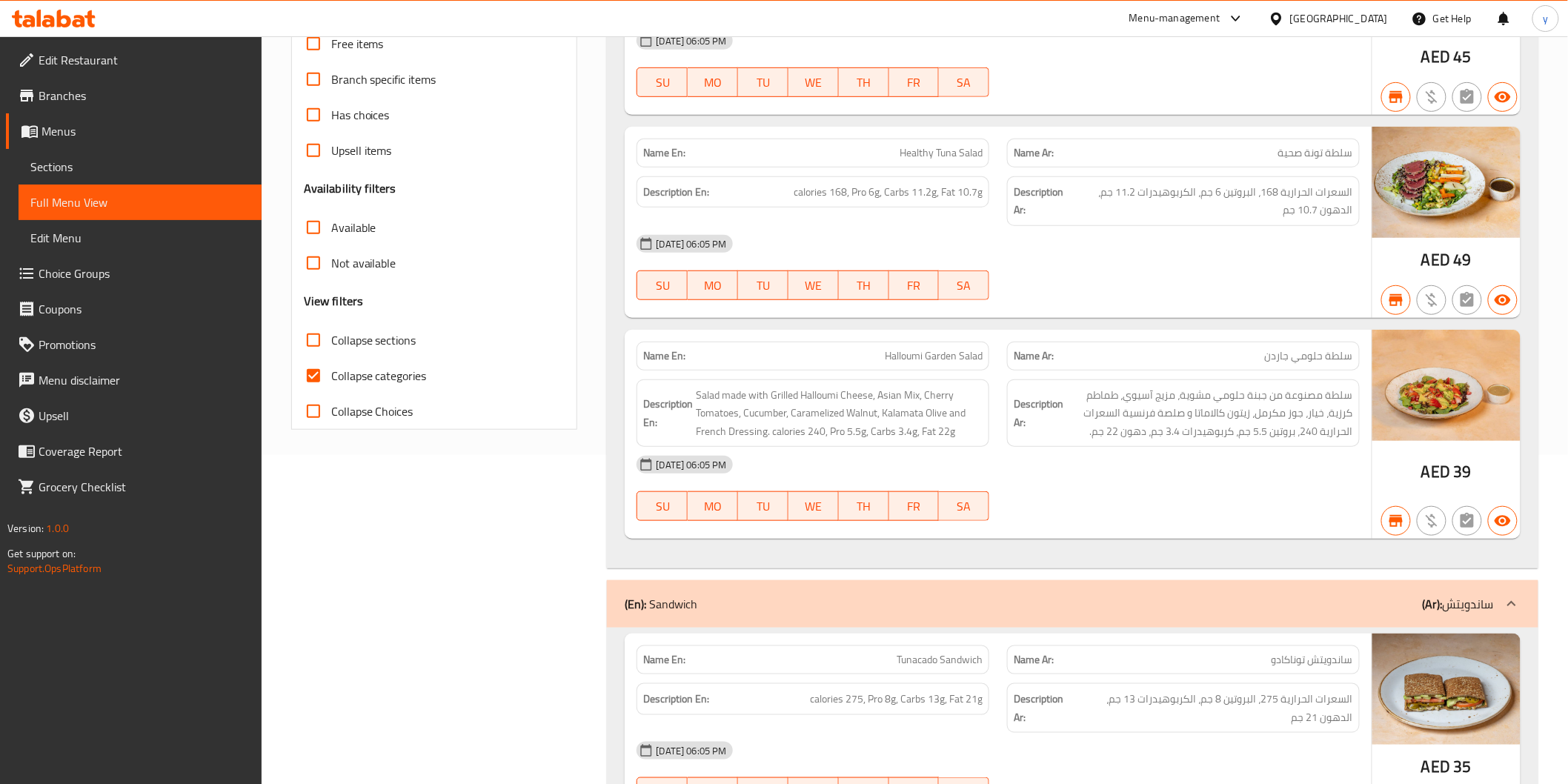
click at [359, 372] on span "Collapse categories" at bounding box center [379, 375] width 95 height 18
click at [331, 372] on input "Collapse categories" at bounding box center [313, 376] width 36 height 36
checkbox input "false"
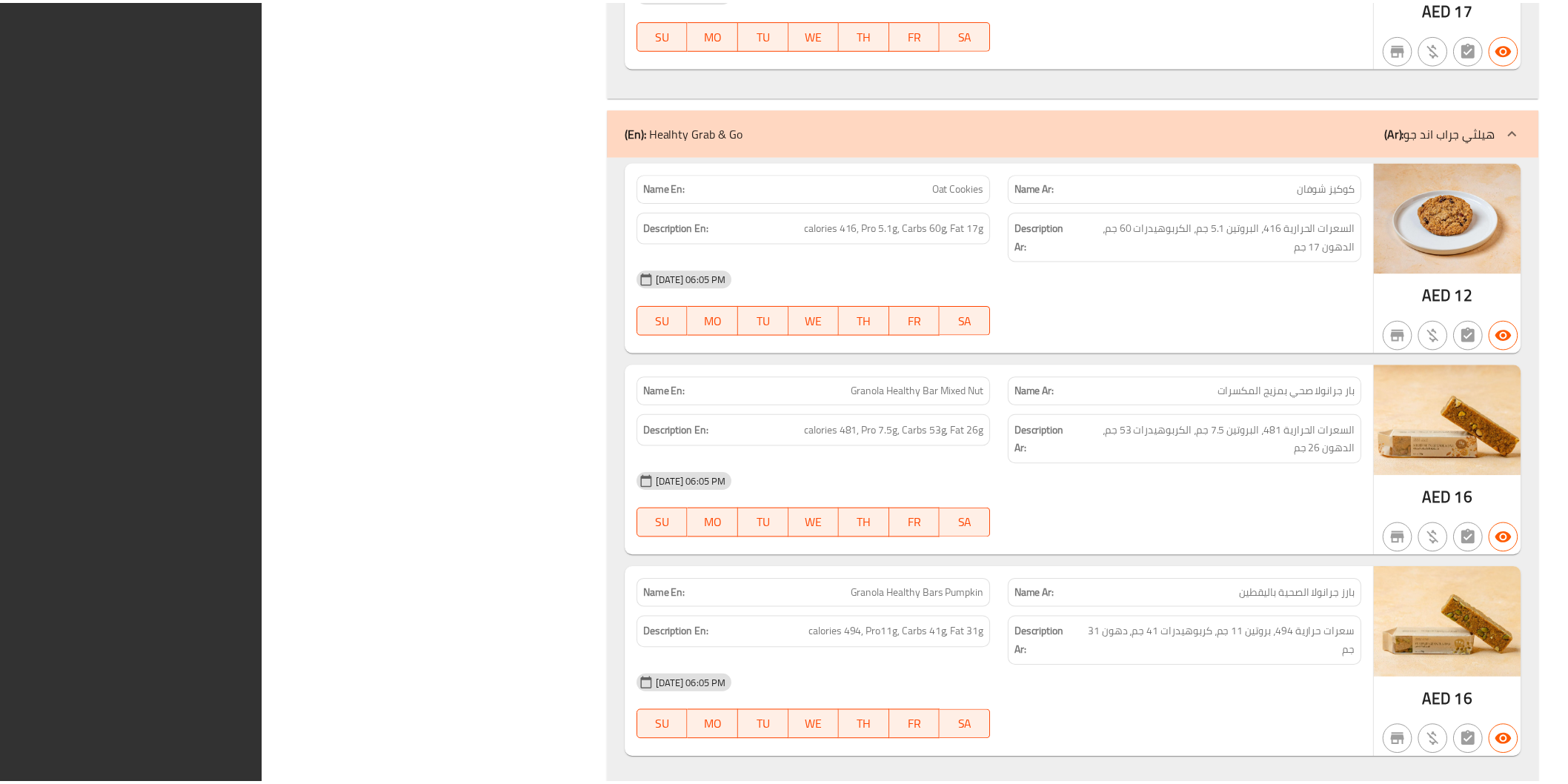
scroll to position [3841, 0]
